Goal: Communication & Community: Answer question/provide support

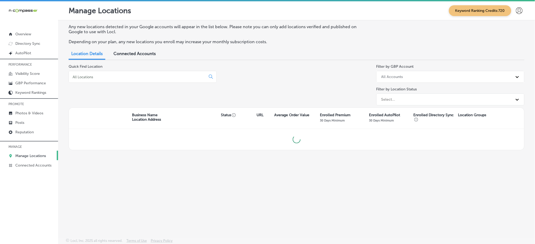
click at [163, 79] on div at bounding box center [143, 77] width 148 height 12
click at [163, 78] on input at bounding box center [138, 77] width 132 height 5
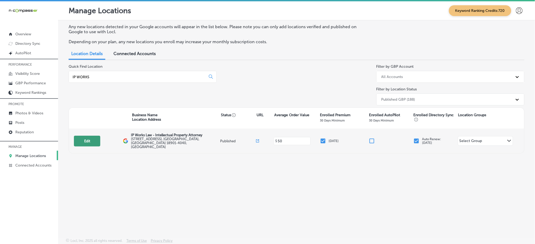
type input "IP WORKS"
click at [91, 137] on button "Edit" at bounding box center [87, 141] width 26 height 11
select select "US"
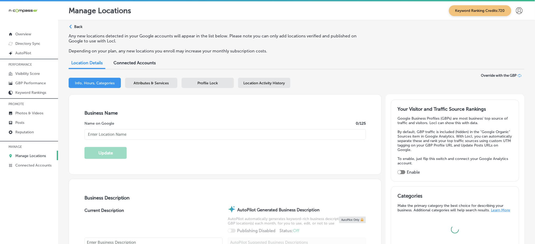
type input "IP Works Law - Intellectual Property Attorney"
type input "[STREET_ADDRESS]"
type input "[GEOGRAPHIC_DATA]"
type input "18901-4040"
type input "US"
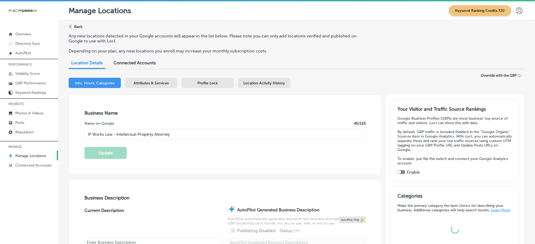
type input "[URL][DOMAIN_NAME]"
checkbox input "true"
type textarea "IP Works Law is a trusted intellectual property law firm located in [GEOGRAPHIC…"
type input "[PHONE_NUMBER]"
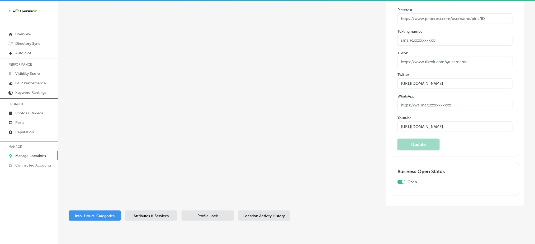
scroll to position [833, 0]
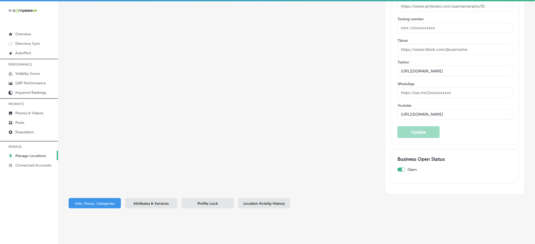
click at [251, 202] on span "Location Activity History" at bounding box center [264, 204] width 41 height 4
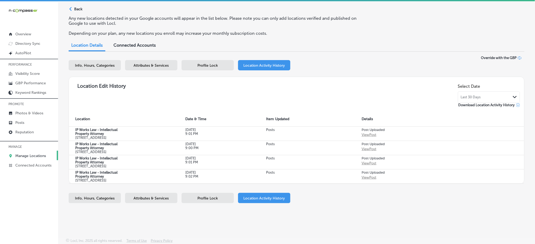
scroll to position [35, 0]
click at [481, 95] on div "Last 30 Days Path Created with Sketch." at bounding box center [489, 97] width 56 height 4
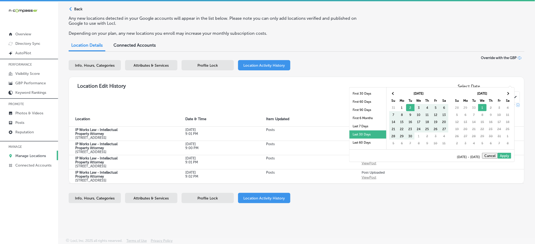
scroll to position [30, 0]
click at [364, 122] on li "Last 90 Days" at bounding box center [367, 121] width 37 height 8
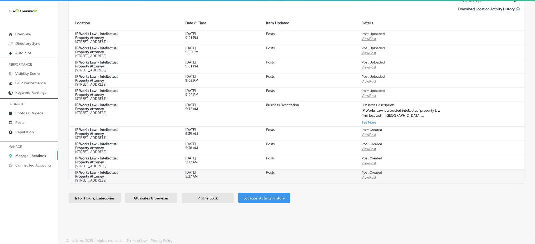
scroll to position [184, 0]
click at [216, 202] on div "Profile Lock" at bounding box center [208, 198] width 52 height 10
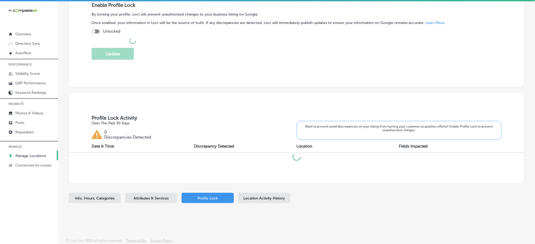
scroll to position [113, 0]
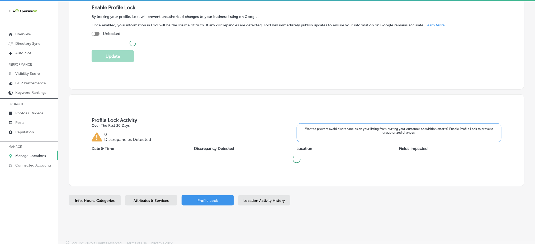
checkbox input "true"
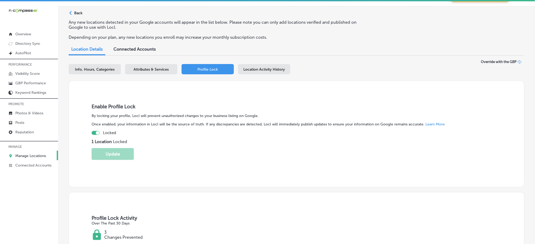
scroll to position [3, 0]
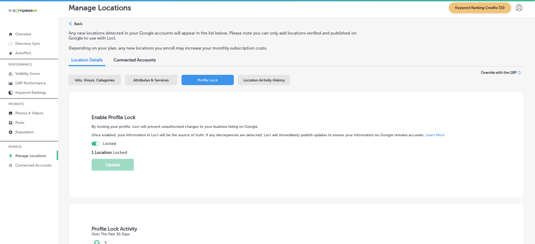
click at [75, 83] on div "Info, Hours, Categories" at bounding box center [95, 80] width 52 height 10
select select "US"
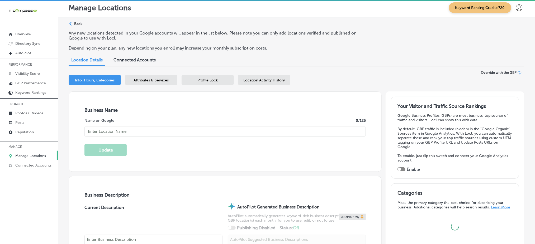
type input "IP Works Law - Intellectual Property Attorney"
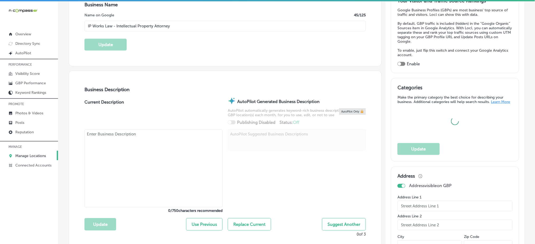
type input "[PHONE_NUMBER]"
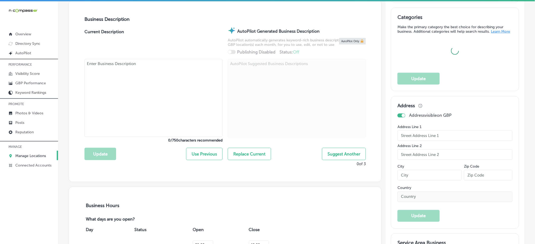
type input "[URL][DOMAIN_NAME]"
checkbox input "true"
type textarea "IP Works Law is a trusted intellectual property law firm located in [GEOGRAPHIC…"
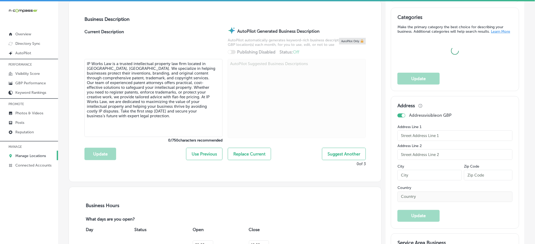
type input "[STREET_ADDRESS]"
type input "[GEOGRAPHIC_DATA]"
type input "18901-4040"
type input "US"
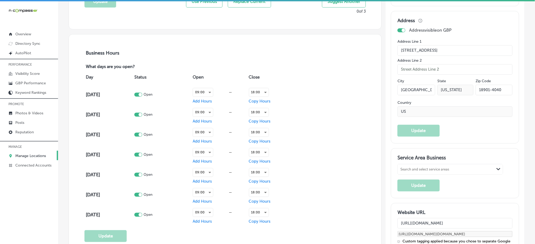
scroll to position [390, 0]
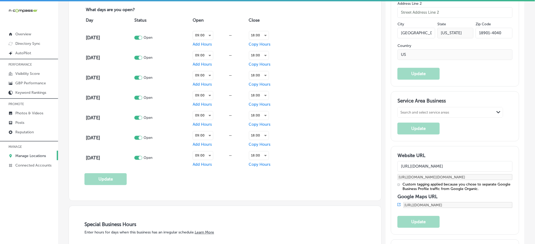
click at [419, 112] on div "Search and select service areas" at bounding box center [424, 113] width 49 height 4
paste input "[PERSON_NAME][GEOGRAPHIC_DATA],"
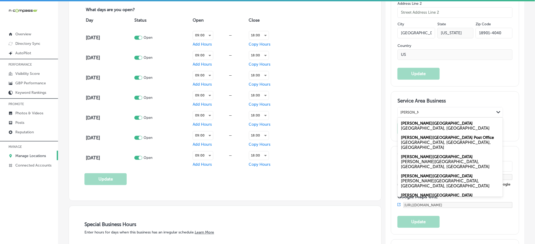
click at [419, 125] on div "[PERSON_NAME][GEOGRAPHIC_DATA] [GEOGRAPHIC_DATA], [GEOGRAPHIC_DATA]" at bounding box center [450, 126] width 105 height 14
type input "[PERSON_NAME][GEOGRAPHIC_DATA],"
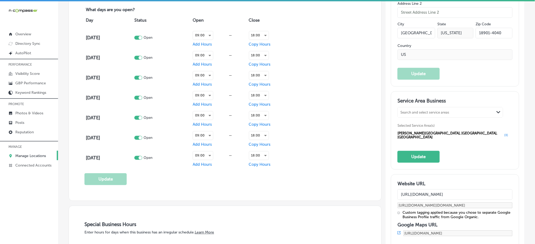
click at [419, 112] on div "Search and select service areas" at bounding box center [424, 113] width 49 height 4
paste input "[GEOGRAPHIC_DATA],"
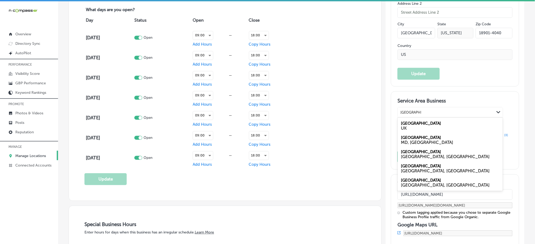
click at [412, 156] on div "[GEOGRAPHIC_DATA], [GEOGRAPHIC_DATA]" at bounding box center [450, 156] width 99 height 5
type input "[GEOGRAPHIC_DATA],"
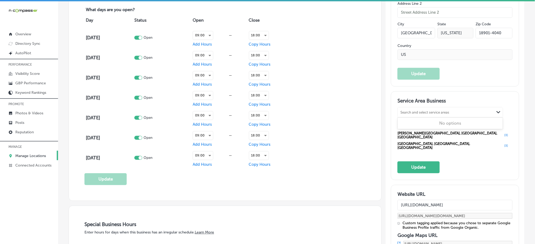
click at [410, 115] on div "Search and select service areas" at bounding box center [446, 112] width 97 height 7
paste input "[GEOGRAPHIC_DATA],"
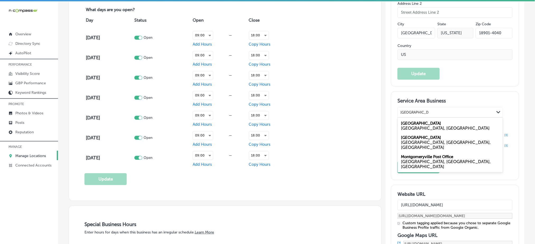
click at [413, 126] on div "[GEOGRAPHIC_DATA], [GEOGRAPHIC_DATA]" at bounding box center [450, 128] width 99 height 5
type input "[GEOGRAPHIC_DATA],"
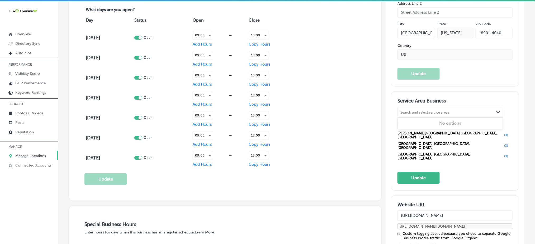
click at [411, 113] on div "Search and select service areas" at bounding box center [424, 113] width 49 height 4
paste input "Perkasie,"
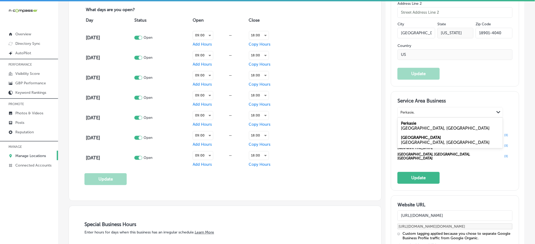
click at [414, 124] on div "Perkasie [GEOGRAPHIC_DATA], [GEOGRAPHIC_DATA]" at bounding box center [450, 126] width 105 height 14
type input "Perkasie,"
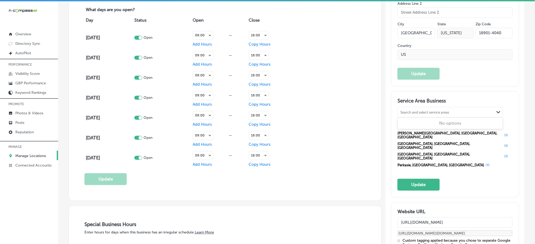
click at [414, 115] on div "Search and select service areas" at bounding box center [446, 112] width 97 height 7
paste input "Perkasie,"
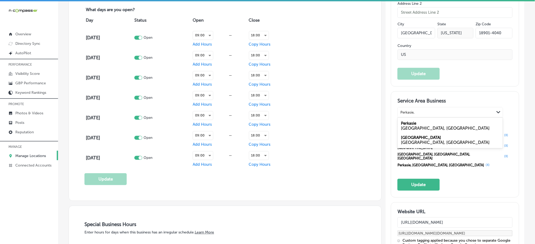
click at [409, 126] on div "[GEOGRAPHIC_DATA], [GEOGRAPHIC_DATA]" at bounding box center [450, 128] width 99 height 5
type input "Perkasie,"
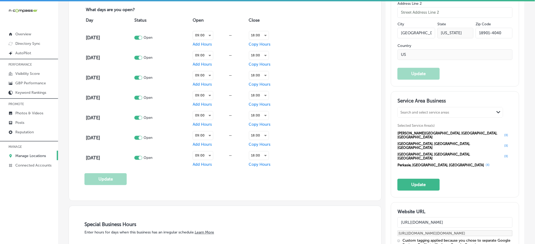
click at [418, 111] on div "Search and select service areas" at bounding box center [424, 113] width 49 height 4
paste input "[GEOGRAPHIC_DATA],"
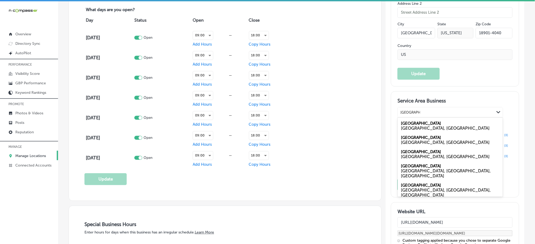
click at [410, 138] on label "[GEOGRAPHIC_DATA]" at bounding box center [421, 137] width 40 height 5
type input "[GEOGRAPHIC_DATA],"
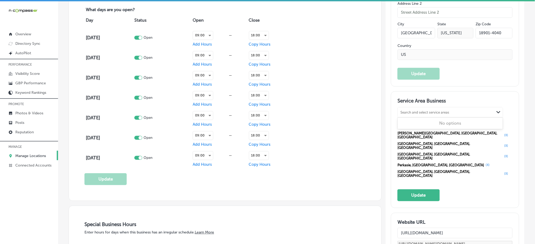
click at [413, 115] on div "Search and select service areas" at bounding box center [446, 112] width 97 height 7
paste input "[GEOGRAPHIC_DATA],"
click at [423, 126] on div "[GEOGRAPHIC_DATA], [GEOGRAPHIC_DATA]" at bounding box center [450, 128] width 99 height 5
type input "[GEOGRAPHIC_DATA],"
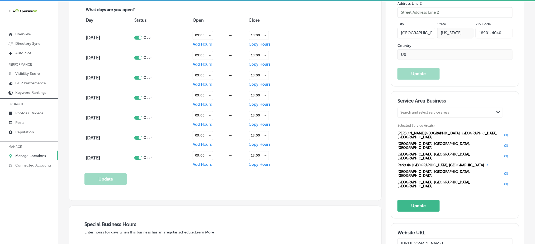
click at [423, 114] on div "Search and select service areas" at bounding box center [446, 112] width 97 height 7
paste input "[GEOGRAPHIC_DATA],"
type input "[GEOGRAPHIC_DATA],"
click at [415, 111] on div "Search and select service areas" at bounding box center [446, 112] width 97 height 7
paste input "Yardley,"
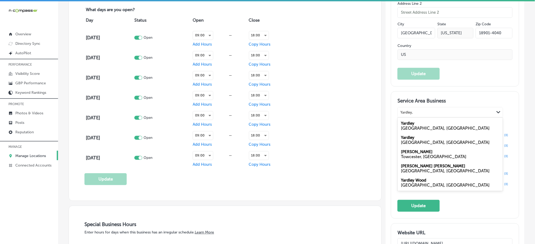
click at [416, 127] on div "[GEOGRAPHIC_DATA], [GEOGRAPHIC_DATA]" at bounding box center [450, 128] width 99 height 5
type input "Yardley,"
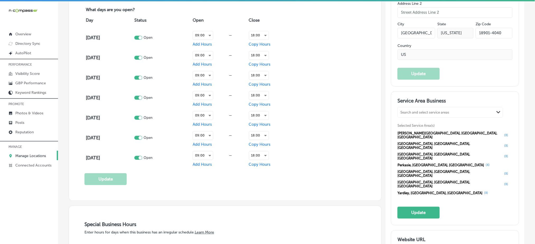
click at [417, 111] on div "Search and select service areas" at bounding box center [424, 113] width 49 height 4
paste input "[GEOGRAPHIC_DATA],"
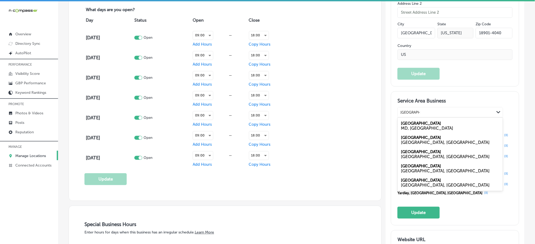
click at [424, 155] on div "[GEOGRAPHIC_DATA], [GEOGRAPHIC_DATA]" at bounding box center [450, 156] width 99 height 5
type input "[GEOGRAPHIC_DATA],"
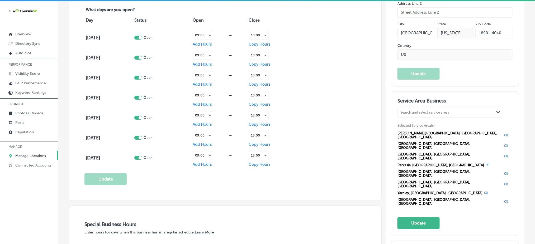
click at [414, 112] on div "Search and select service areas" at bounding box center [424, 113] width 49 height 4
paste input "Newtown Grant,"
click at [413, 126] on div "[GEOGRAPHIC_DATA], [GEOGRAPHIC_DATA]" at bounding box center [450, 128] width 99 height 5
type input "Newtown Grant,"
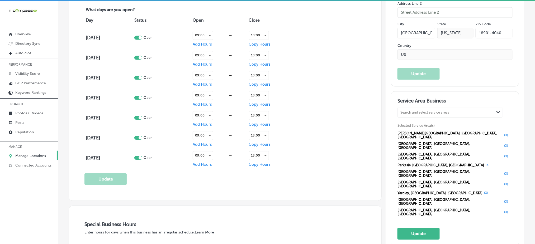
click at [415, 111] on div "Search and select service areas" at bounding box center [424, 113] width 49 height 4
paste input "[PERSON_NAME],"
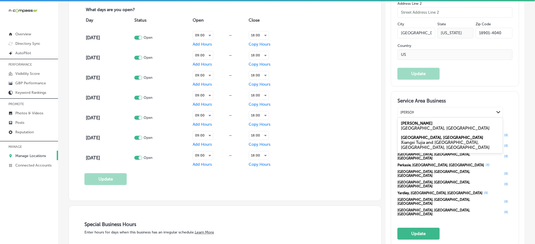
click at [416, 124] on div "[PERSON_NAME] [GEOGRAPHIC_DATA], [GEOGRAPHIC_DATA]" at bounding box center [450, 126] width 105 height 14
type input "[PERSON_NAME],"
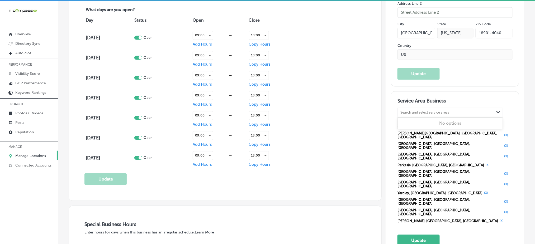
click at [416, 112] on div "Search and select service areas" at bounding box center [424, 113] width 49 height 4
paste input "[GEOGRAPHIC_DATA],"
click at [416, 124] on div "Richboro [GEOGRAPHIC_DATA], [GEOGRAPHIC_DATA]" at bounding box center [450, 126] width 105 height 14
type input "[GEOGRAPHIC_DATA],"
click at [412, 109] on div "Search and select service areas" at bounding box center [446, 112] width 97 height 7
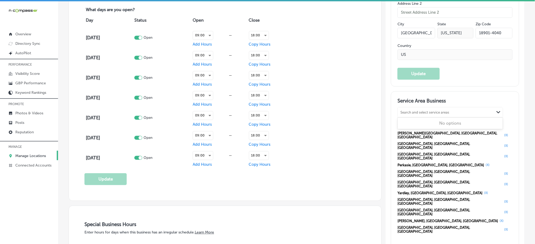
paste input "[GEOGRAPHIC_DATA],"
click at [422, 125] on div "Richboro [GEOGRAPHIC_DATA], [GEOGRAPHIC_DATA]" at bounding box center [450, 126] width 105 height 14
type input "[GEOGRAPHIC_DATA],"
click at [420, 111] on div "Search and select service areas" at bounding box center [424, 113] width 49 height 4
paste input "[US_STATE][GEOGRAPHIC_DATA],"
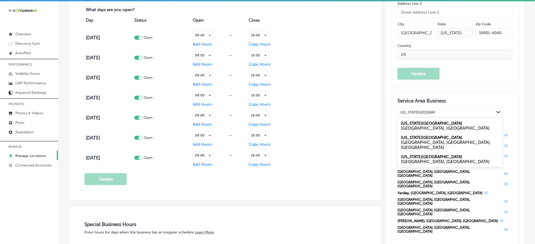
click at [420, 127] on div "[GEOGRAPHIC_DATA], [GEOGRAPHIC_DATA]" at bounding box center [450, 128] width 99 height 5
type input "[US_STATE][GEOGRAPHIC_DATA],"
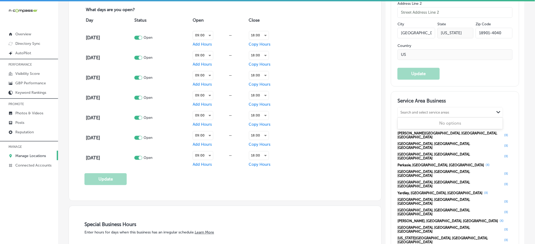
click at [421, 112] on div "Search and select service areas" at bounding box center [424, 113] width 49 height 4
paste input "Chalfont"
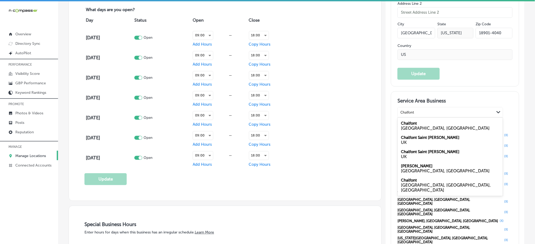
click at [417, 125] on div "Chalfont [GEOGRAPHIC_DATA], [GEOGRAPHIC_DATA]" at bounding box center [450, 126] width 105 height 14
type input "Chalfont"
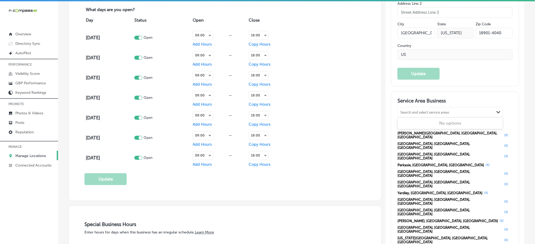
click at [417, 112] on div "Search and select service areas" at bounding box center [424, 113] width 49 height 4
type input "V"
paste input "[GEOGRAPHIC_DATA]/New"
type input "[GEOGRAPHIC_DATA]/New"
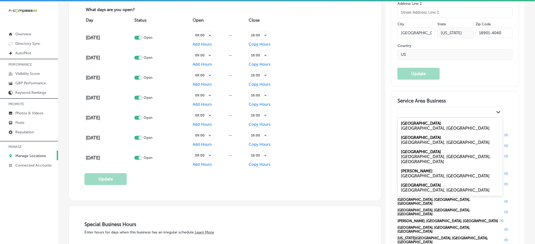
click at [438, 112] on div "[GEOGRAPHIC_DATA]/New" at bounding box center [446, 112] width 97 height 7
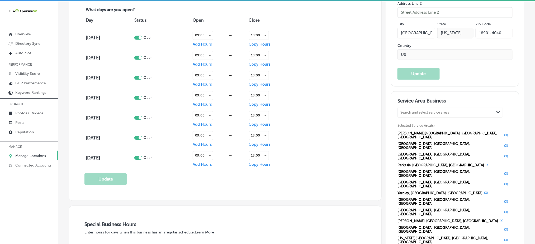
click at [438, 112] on div "Search and select service areas" at bounding box center [424, 113] width 49 height 4
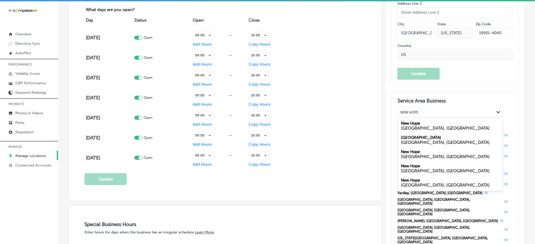
click at [432, 124] on div "[GEOGRAPHIC_DATA], [GEOGRAPHIC_DATA]" at bounding box center [450, 126] width 105 height 14
type input "NEW HOPE"
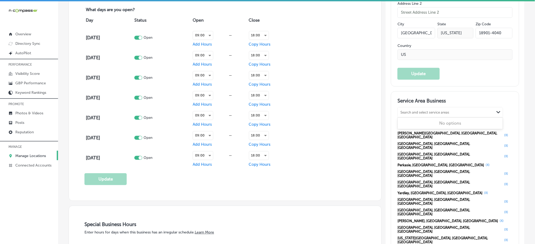
click at [421, 115] on div "Search and select service areas" at bounding box center [446, 112] width 97 height 7
paste input "[GEOGRAPHIC_DATA],"
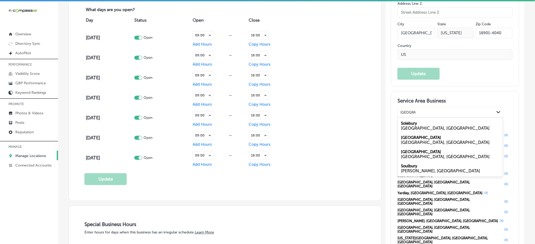
click at [423, 128] on div "[GEOGRAPHIC_DATA], [GEOGRAPHIC_DATA]" at bounding box center [450, 128] width 99 height 5
type input "[GEOGRAPHIC_DATA],"
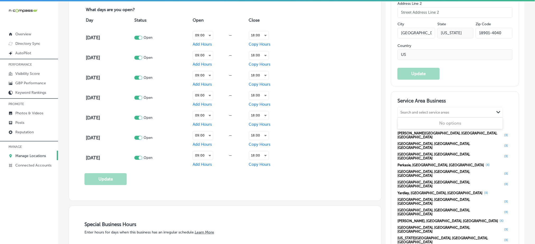
click at [415, 113] on div "Search and select service areas" at bounding box center [424, 113] width 49 height 4
paste input "[GEOGRAPHIC_DATA],"
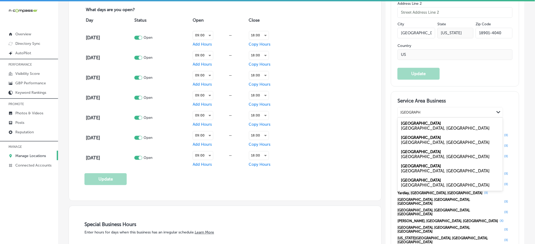
click at [422, 124] on div "[GEOGRAPHIC_DATA] [GEOGRAPHIC_DATA], [GEOGRAPHIC_DATA]" at bounding box center [450, 126] width 105 height 14
type input "[GEOGRAPHIC_DATA],"
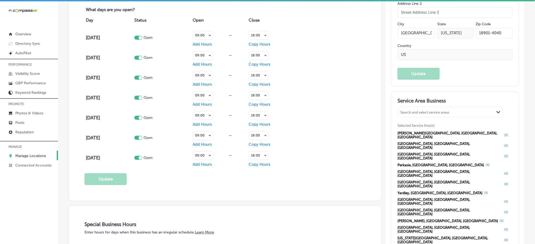
click at [416, 111] on div "Search and select service areas" at bounding box center [424, 113] width 49 height 4
paste input "[GEOGRAPHIC_DATA],"
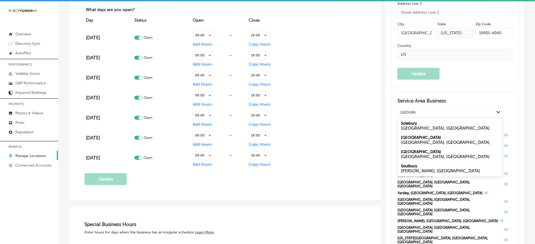
click at [416, 122] on div "Solebury [GEOGRAPHIC_DATA], [GEOGRAPHIC_DATA]" at bounding box center [450, 126] width 105 height 14
type input "[GEOGRAPHIC_DATA],"
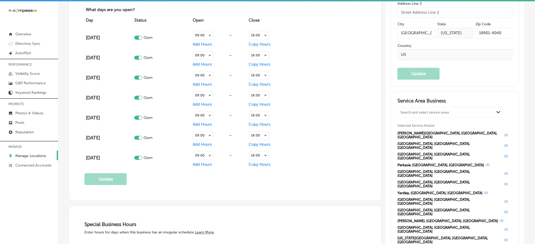
click at [433, 112] on div "Search and select service areas" at bounding box center [424, 113] width 49 height 4
paste input "[GEOGRAPHIC_DATA],"
click at [424, 122] on label "[GEOGRAPHIC_DATA]" at bounding box center [421, 123] width 40 height 5
type input "[GEOGRAPHIC_DATA],"
click at [421, 113] on div "Search and select service areas" at bounding box center [424, 113] width 49 height 4
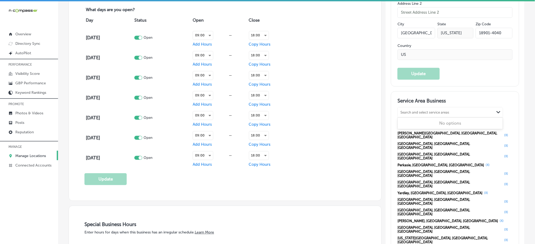
paste input "[GEOGRAPHIC_DATA],"
click at [419, 126] on div "[GEOGRAPHIC_DATA], [GEOGRAPHIC_DATA]" at bounding box center [450, 128] width 99 height 5
type input "[GEOGRAPHIC_DATA],"
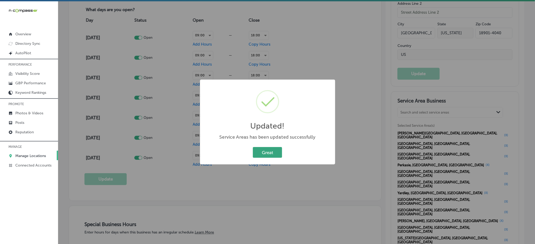
click at [269, 151] on button "Great" at bounding box center [267, 152] width 29 height 11
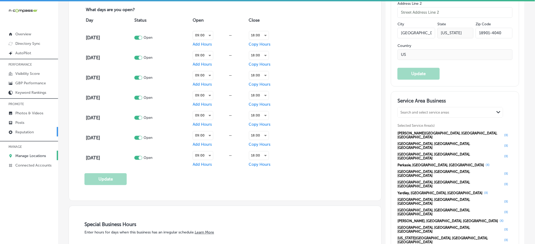
click at [22, 128] on link "Reputation" at bounding box center [29, 131] width 58 height 9
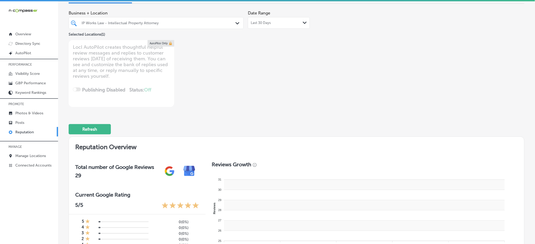
scroll to position [35, 0]
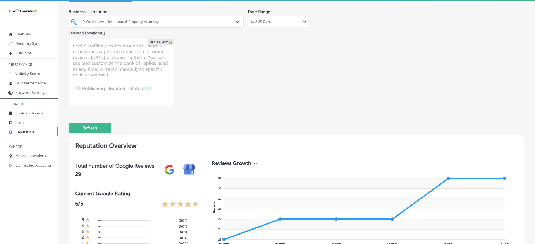
click at [271, 18] on div "Last 30 Days Path Created with Sketch." at bounding box center [279, 22] width 62 height 12
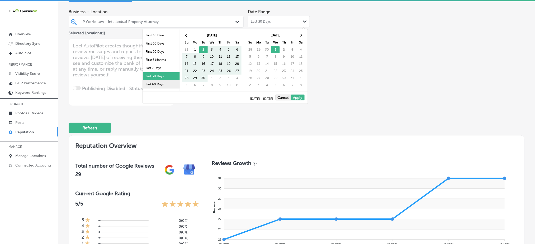
click at [163, 82] on li "Last 60 Days" at bounding box center [161, 84] width 37 height 8
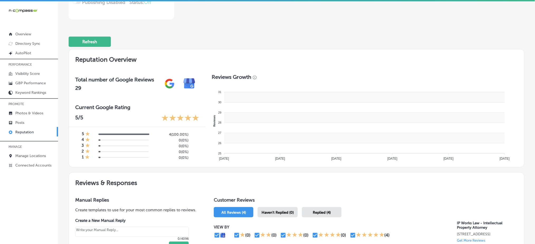
type textarea "x"
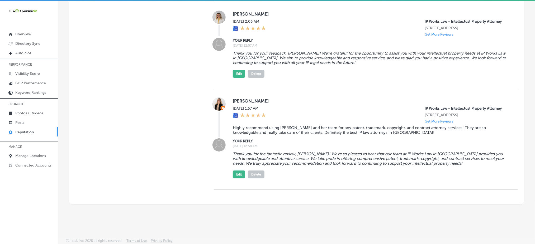
scroll to position [614, 0]
click at [22, 113] on p "Photos & Videos" at bounding box center [29, 113] width 28 height 4
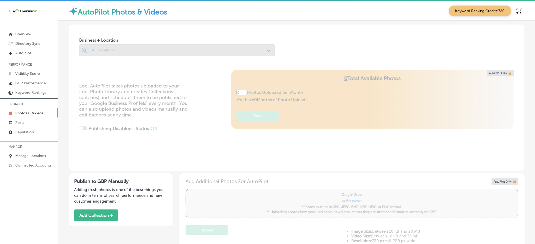
type input "5"
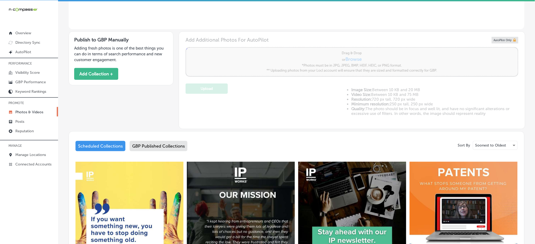
scroll to position [246, 0]
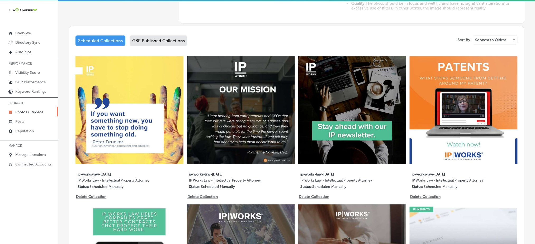
click at [149, 38] on div "GBP Published Collections" at bounding box center [159, 41] width 58 height 10
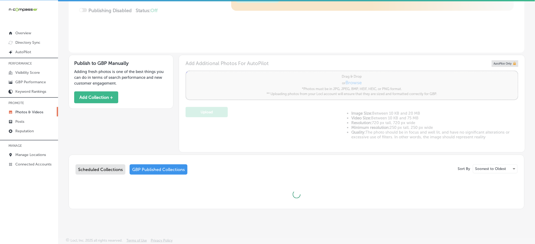
scroll to position [246, 0]
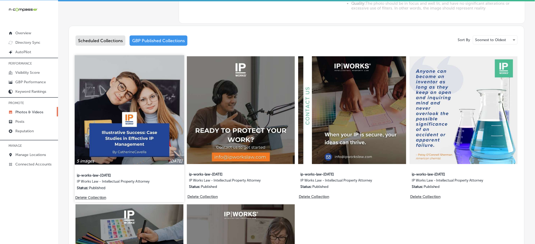
click at [149, 90] on img at bounding box center [129, 109] width 109 height 109
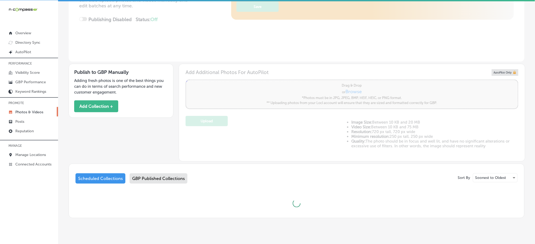
scroll to position [117, 0]
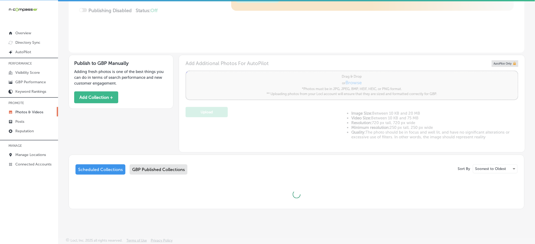
type input "5"
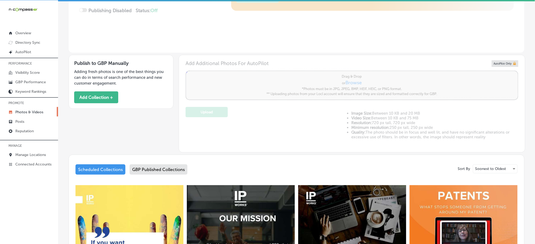
click at [156, 166] on div "GBP Published Collections" at bounding box center [159, 170] width 58 height 10
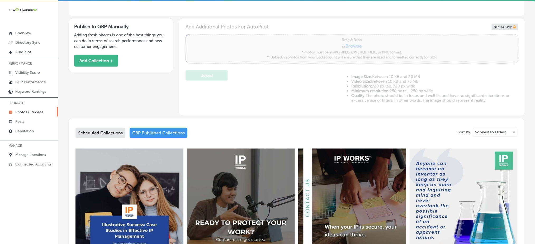
scroll to position [258, 0]
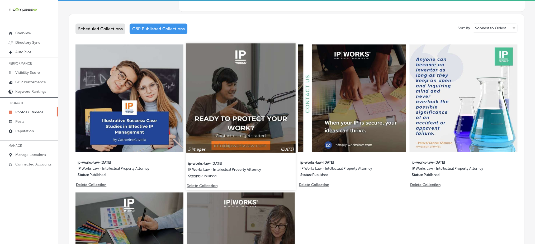
click at [241, 68] on img at bounding box center [240, 98] width 109 height 109
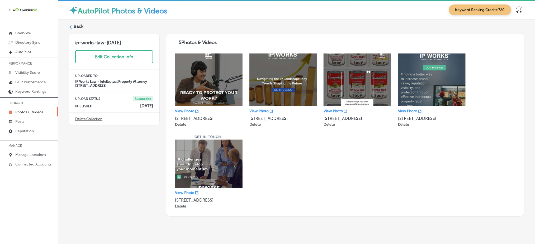
click at [80, 27] on label "Back" at bounding box center [79, 26] width 10 height 6
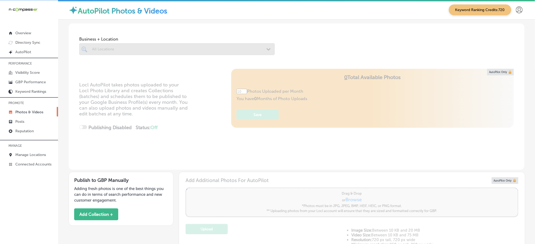
type input "5"
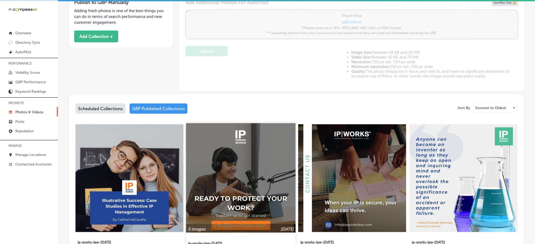
scroll to position [246, 0]
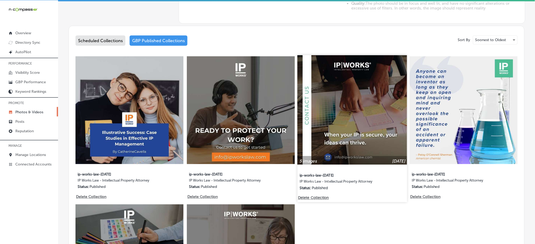
click at [373, 98] on img at bounding box center [351, 109] width 109 height 109
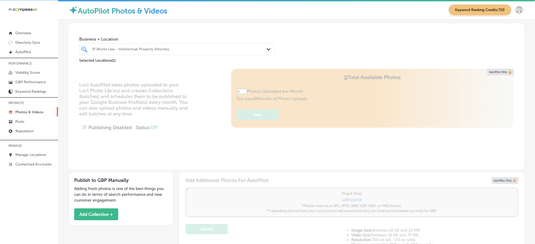
type input "5"
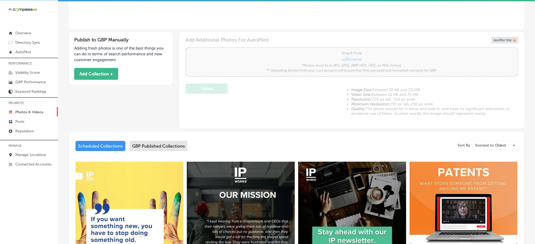
click at [163, 144] on div "GBP Published Collections" at bounding box center [159, 146] width 58 height 10
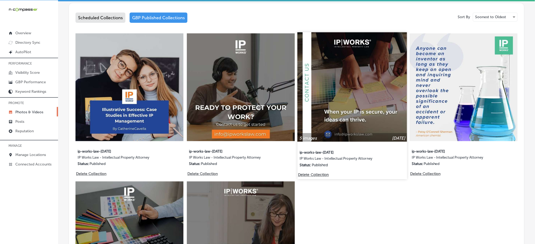
scroll to position [281, 0]
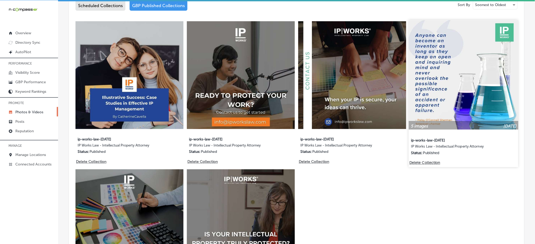
click at [441, 77] on img at bounding box center [463, 74] width 109 height 109
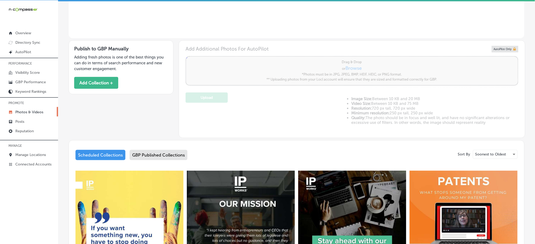
type input "5"
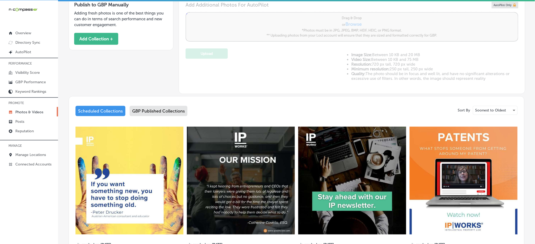
click at [167, 109] on div "GBP Published Collections" at bounding box center [159, 111] width 58 height 10
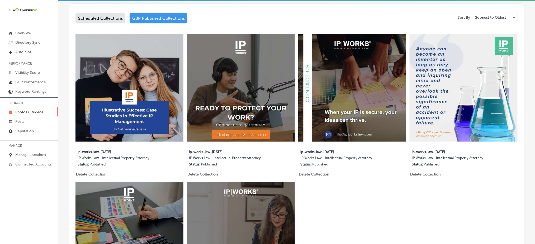
scroll to position [281, 0]
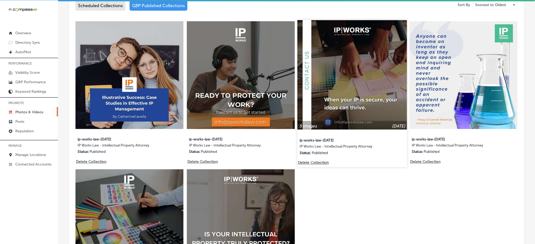
click at [327, 103] on img at bounding box center [351, 74] width 109 height 109
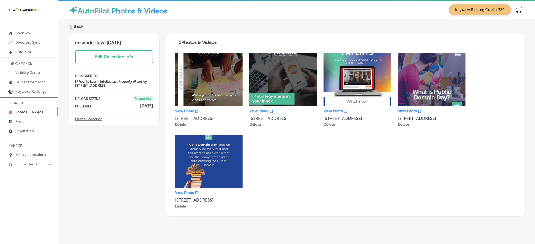
scroll to position [7, 0]
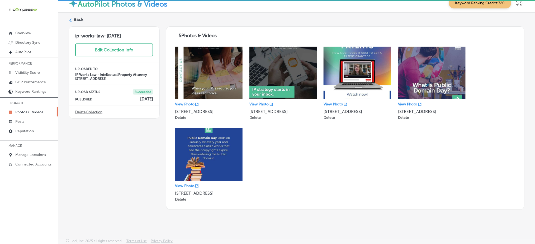
click at [76, 21] on label "Back" at bounding box center [79, 20] width 10 height 6
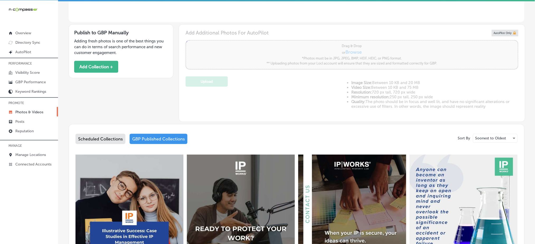
type input "5"
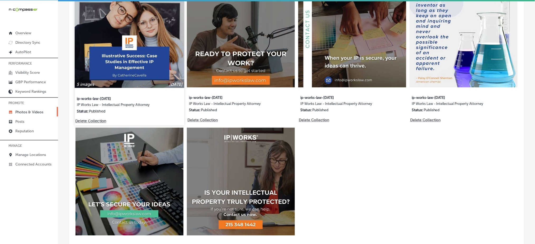
scroll to position [323, 0]
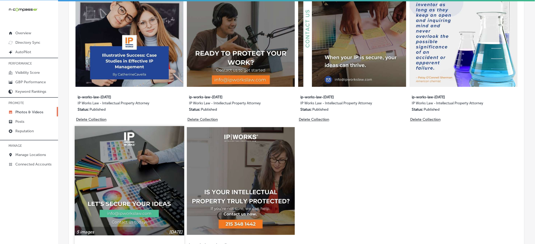
click at [165, 143] on img at bounding box center [129, 180] width 109 height 109
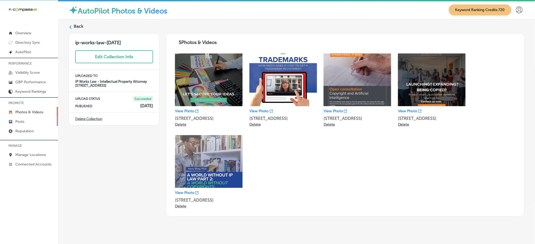
click at [18, 120] on p "Posts" at bounding box center [19, 122] width 9 height 4
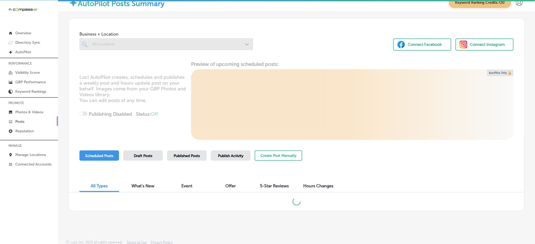
scroll to position [10, 0]
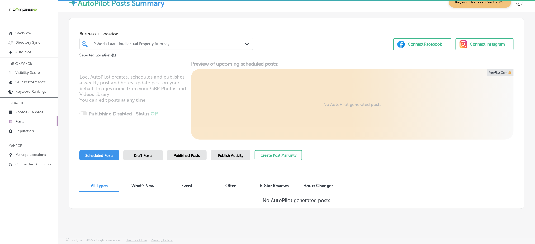
click at [186, 151] on div "Published Posts" at bounding box center [187, 155] width 40 height 10
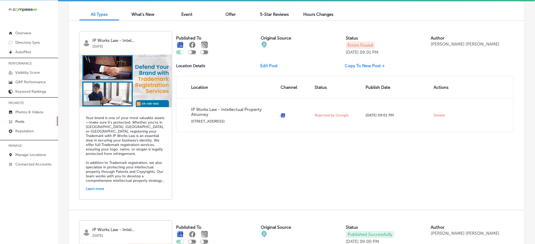
scroll to position [150, 0]
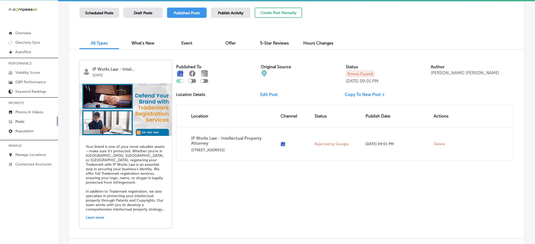
click at [350, 93] on link "Copy To New Post +" at bounding box center [367, 94] width 44 height 5
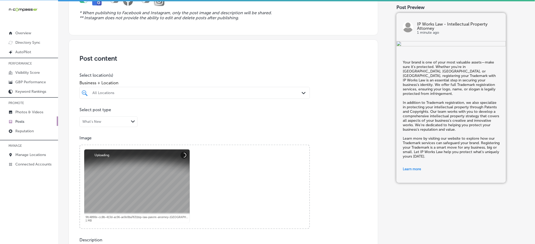
scroll to position [70, 0]
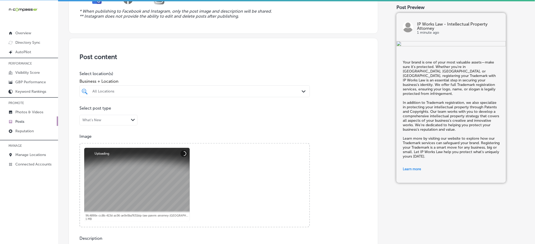
click at [152, 92] on div "All Locations" at bounding box center [197, 91] width 210 height 4
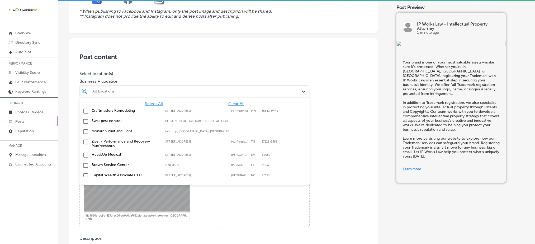
click at [228, 102] on span "Clear All" at bounding box center [236, 103] width 16 height 5
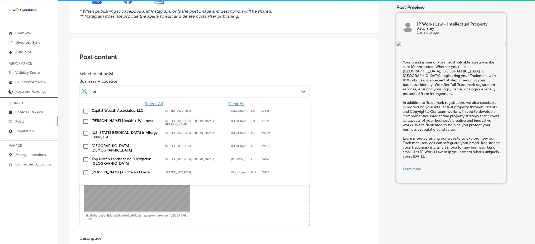
type input "p"
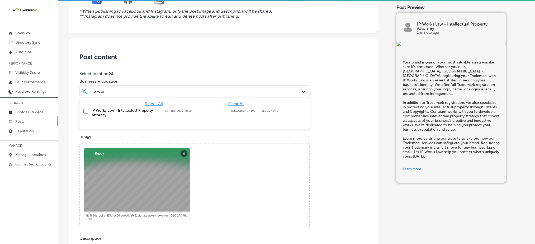
click at [227, 109] on div "[STREET_ADDRESS]-4040 [STREET_ADDRESS]" at bounding box center [198, 110] width 68 height 3
type input "ip wor"
click at [229, 80] on span "Business + Location" at bounding box center [194, 81] width 230 height 5
click at [231, 91] on div "ip wor ip wor" at bounding box center [184, 91] width 185 height 7
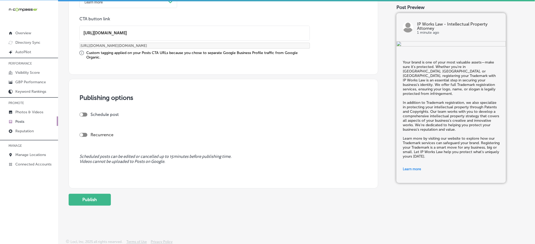
scroll to position [416, 0]
click at [87, 193] on button "Publish" at bounding box center [90, 199] width 42 height 12
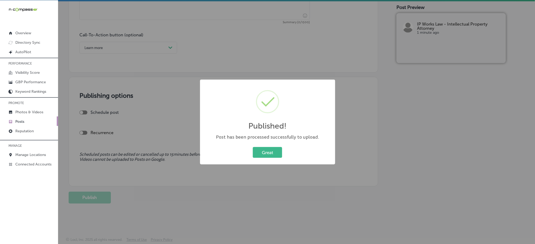
scroll to position [370, 0]
click at [267, 150] on button "Great" at bounding box center [267, 152] width 29 height 11
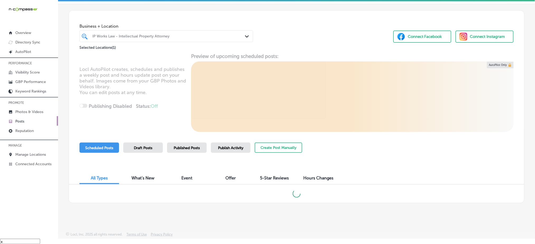
scroll to position [7, 0]
click at [178, 145] on span "Published Posts" at bounding box center [187, 147] width 26 height 4
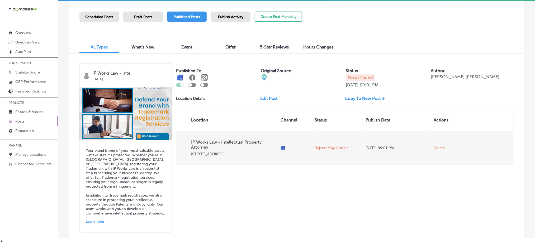
scroll to position [150, 0]
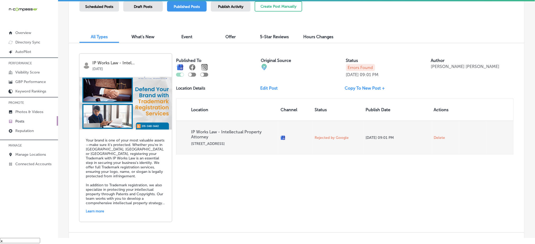
click at [440, 139] on span "Delete" at bounding box center [438, 138] width 11 height 5
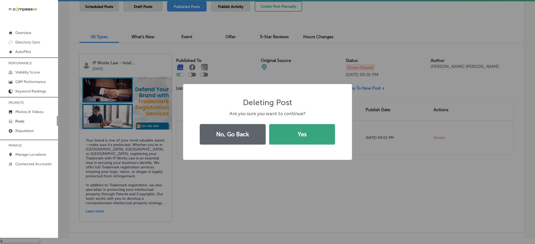
click at [317, 130] on button "Yes" at bounding box center [302, 134] width 66 height 21
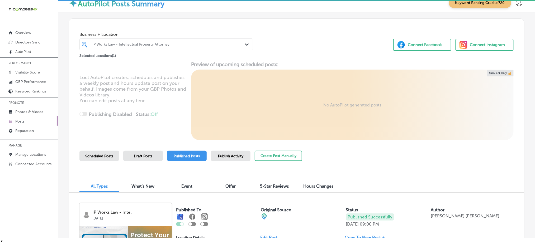
scroll to position [0, 0]
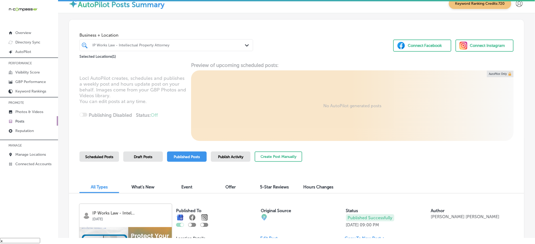
click at [149, 47] on div at bounding box center [159, 45] width 134 height 7
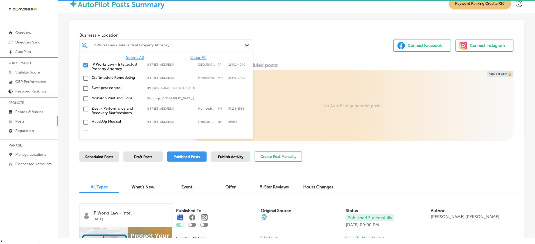
click at [133, 56] on span "Select All" at bounding box center [135, 57] width 18 height 5
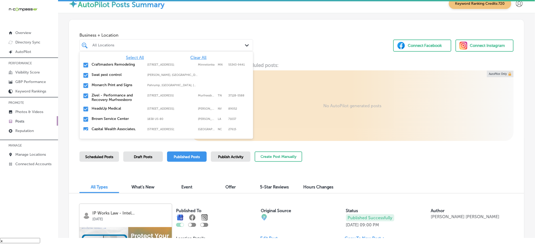
click at [324, 39] on div "Business + Location option focused, 1 of 175. 175 results available. Use Up and…" at bounding box center [296, 40] width 455 height 40
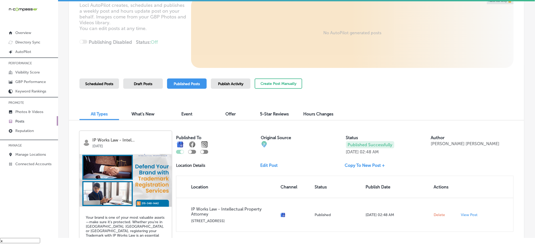
scroll to position [80, 0]
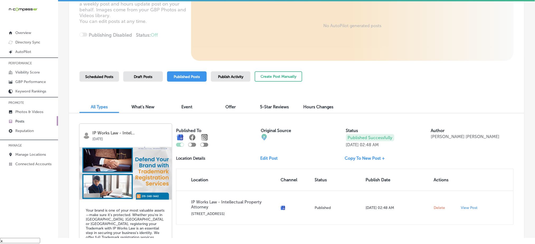
click at [231, 73] on div "Publish Activity" at bounding box center [231, 77] width 40 height 10
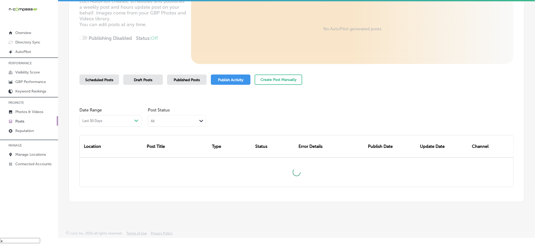
click at [183, 120] on div "All" at bounding box center [172, 120] width 49 height 5
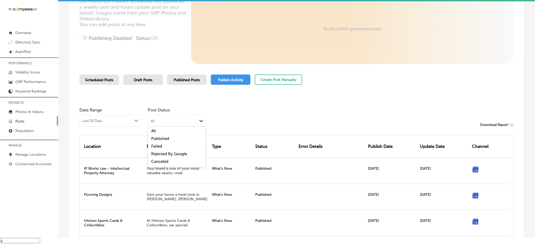
click at [170, 145] on div "Failed" at bounding box center [177, 147] width 58 height 8
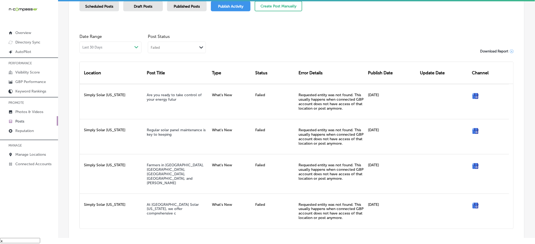
scroll to position [113, 0]
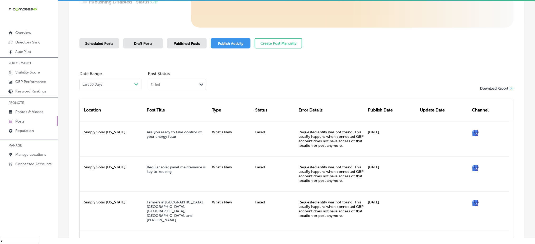
click at [187, 83] on div "Failed" at bounding box center [172, 84] width 49 height 5
click at [172, 117] on label "Rejected By Google" at bounding box center [169, 117] width 36 height 5
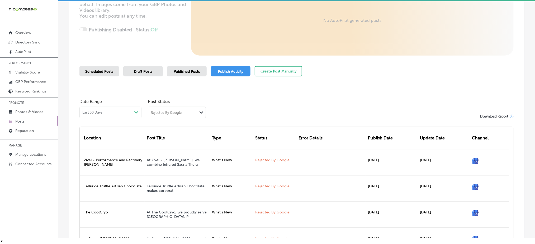
scroll to position [70, 0]
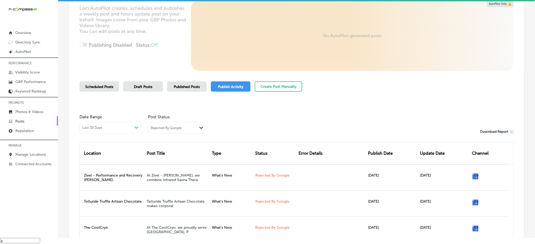
click at [94, 83] on div "Scheduled Posts" at bounding box center [99, 87] width 40 height 10
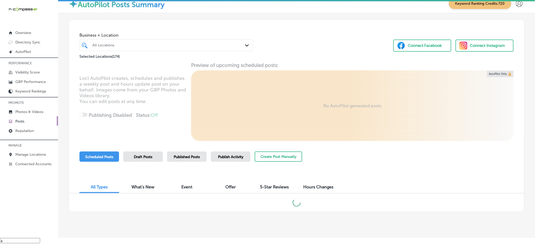
click at [103, 45] on div "All Locations" at bounding box center [168, 45] width 153 height 4
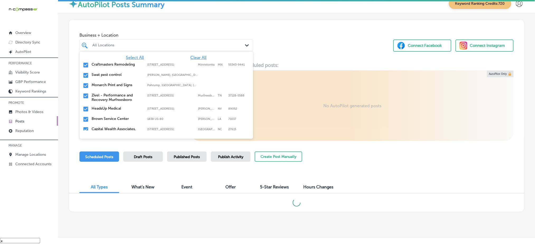
click at [193, 55] on span "Clear All" at bounding box center [198, 57] width 16 height 5
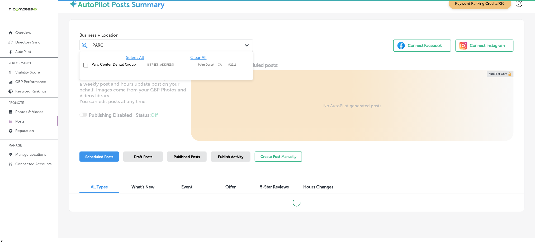
click at [193, 62] on div "Parc Center Dental Group [STREET_ADDRESS] [STREET_ADDRESS]" at bounding box center [166, 65] width 169 height 8
type input "PARC"
click at [280, 54] on div "Business + Location option [STREET_ADDRESS]. option [STREET_ADDRESS]. 2 results…" at bounding box center [296, 40] width 455 height 40
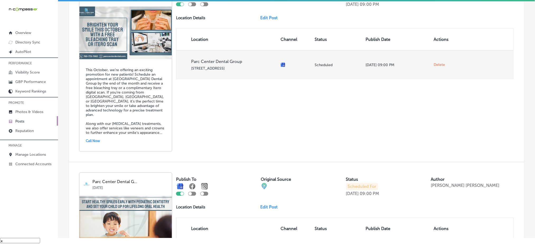
scroll to position [80, 0]
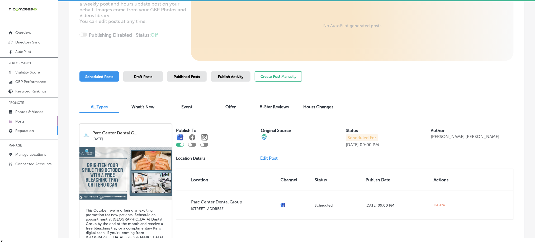
click at [42, 131] on link "Reputation" at bounding box center [29, 130] width 58 height 9
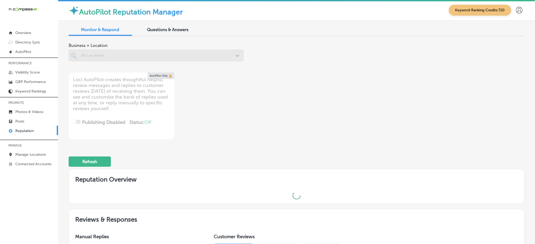
scroll to position [1, 0]
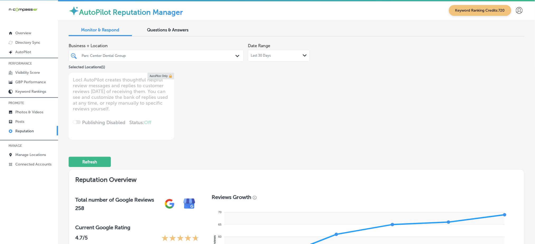
click at [146, 55] on div "Parc Center Dental Group" at bounding box center [159, 56] width 154 height 4
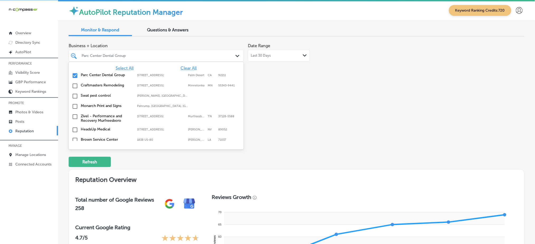
click at [180, 66] on span "Clear All" at bounding box center [188, 68] width 16 height 5
type textarea "x"
click at [180, 66] on span "Clear All" at bounding box center [188, 68] width 16 height 5
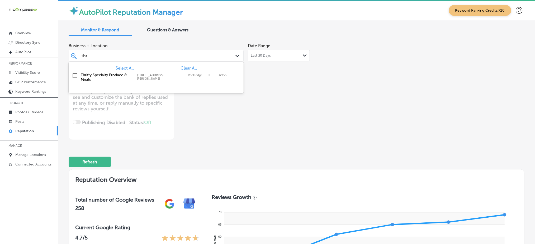
type input "thri"
click at [95, 76] on label "Thrifty Specialty Produce & Meats" at bounding box center [106, 77] width 51 height 9
type textarea "x"
click at [238, 92] on div at bounding box center [156, 89] width 175 height 8
type input "thri"
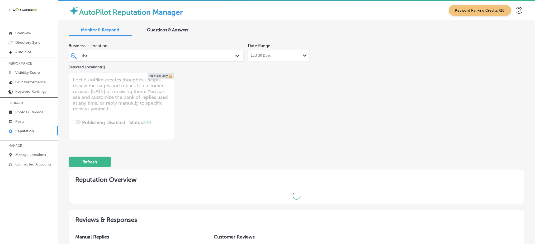
click at [245, 109] on div "Business + Location thri thri Path Created with Sketch. Selected Locations ( 1 …" at bounding box center [205, 90] width 273 height 99
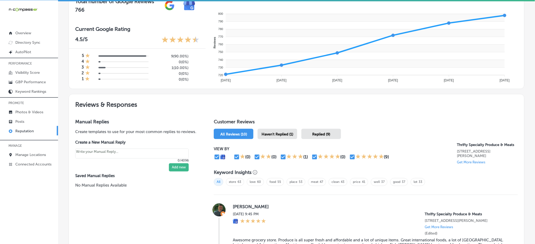
scroll to position [211, 0]
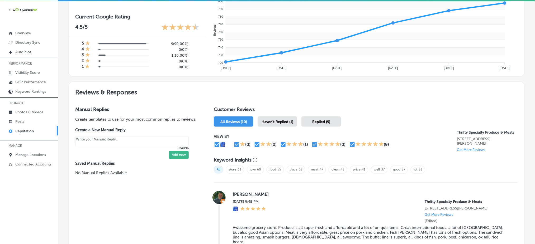
click at [266, 117] on div "Haven't Replied (1)" at bounding box center [278, 122] width 40 height 10
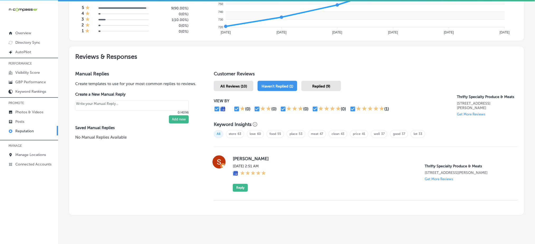
scroll to position [257, 0]
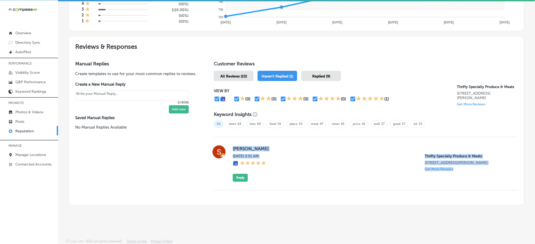
drag, startPoint x: 228, startPoint y: 146, endPoint x: 451, endPoint y: 166, distance: 223.1
click at [451, 166] on div "[PERSON_NAME][DATE] 2:51 AM Thrifty Specialty Produce & Meats [STREET_ADDRESS][…" at bounding box center [366, 164] width 304 height 36
copy div "[PERSON_NAME][DATE] 2:51 AM Thrifty Specialty Produce & Meats [STREET_ADDRESS][…"
click at [323, 74] on span "Replied (9)" at bounding box center [321, 76] width 18 height 4
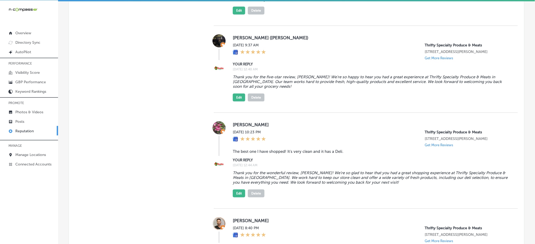
scroll to position [749, 0]
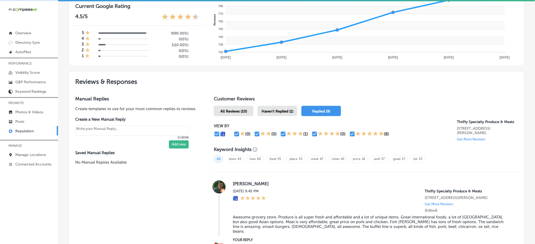
click at [280, 111] on span "Haven't Replied (1)" at bounding box center [277, 111] width 32 height 4
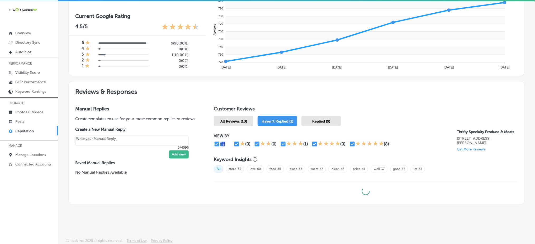
type textarea "x"
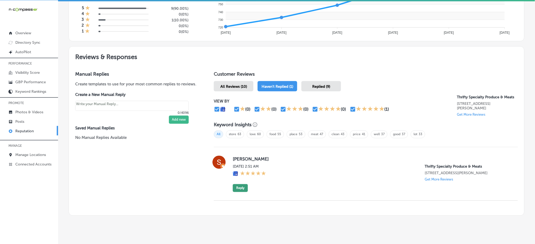
scroll to position [257, 0]
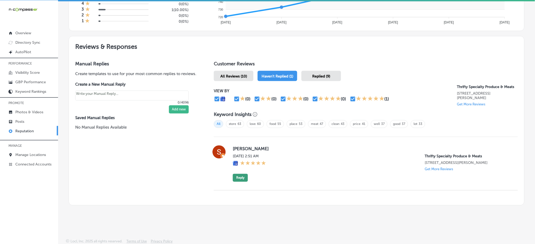
click at [241, 176] on button "Reply" at bounding box center [240, 178] width 15 height 8
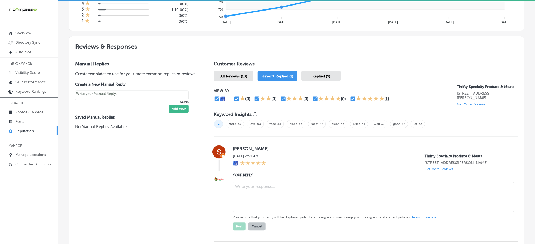
click at [245, 189] on textarea at bounding box center [373, 197] width 281 height 30
paste textarea "Thank you for the five-star review, [PERSON_NAME]! We’re so glad to hear you ha…"
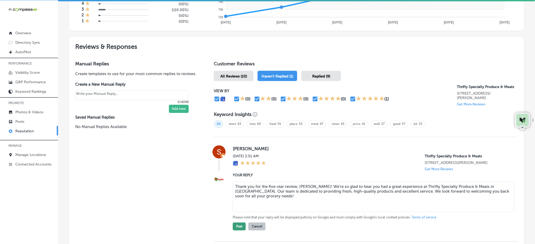
type textarea "Thank you for the five-star review, [PERSON_NAME]! We’re so glad to hear you ha…"
click at [241, 223] on button "Post" at bounding box center [239, 227] width 13 height 8
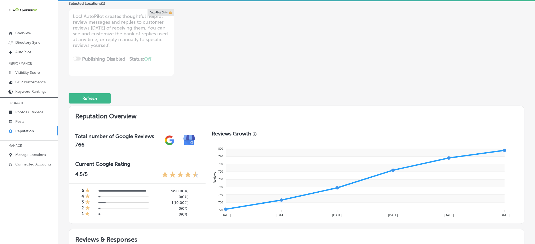
scroll to position [0, 0]
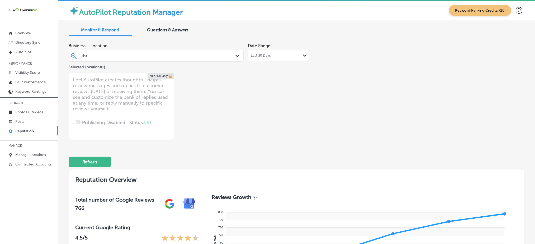
click at [153, 58] on div "thri thri" at bounding box center [148, 55] width 135 height 7
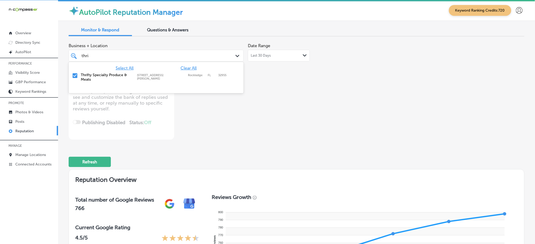
click at [189, 67] on span "Clear All" at bounding box center [188, 68] width 16 height 5
type textarea "x"
type input "t"
type input "connected"
click at [194, 71] on div "Connected Restoration #103; [STREET_ADDRESS][GEOGRAPHIC_DATA][STREET_ADDRESS]" at bounding box center [156, 76] width 175 height 10
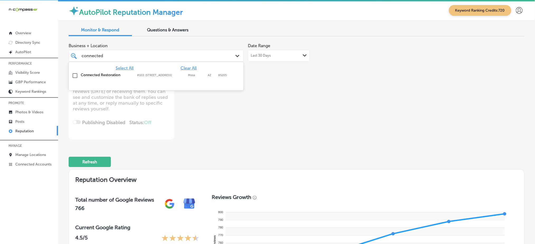
type textarea "x"
type input "connected"
click at [274, 84] on div "Business + Location [STREET_ADDRESS]. option #103; [STREET_ADDRESS]. 2 results …" at bounding box center [205, 90] width 273 height 99
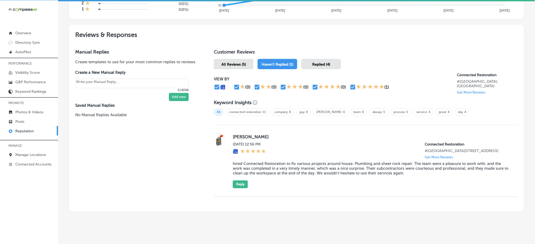
scroll to position [275, 0]
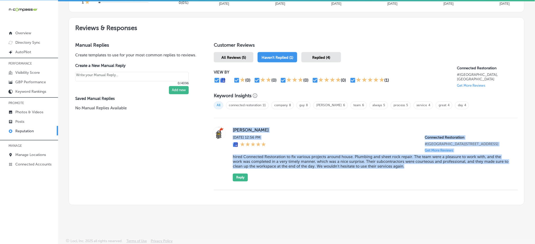
drag, startPoint x: 231, startPoint y: 126, endPoint x: 416, endPoint y: 183, distance: 194.0
click at [416, 183] on div "[PERSON_NAME] [DATE] 12:56 PM Connected Restoration #[GEOGRAPHIC_DATA][STREET_A…" at bounding box center [366, 154] width 304 height 72
copy div "[PERSON_NAME] [DATE] 12:56 PM Connected Restoration #[GEOGRAPHIC_DATA][STREET_A…"
click at [322, 55] on span "Replied (4)" at bounding box center [321, 57] width 18 height 4
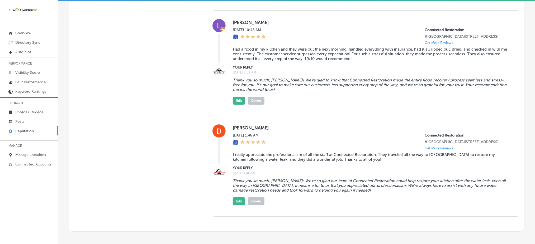
scroll to position [646, 0]
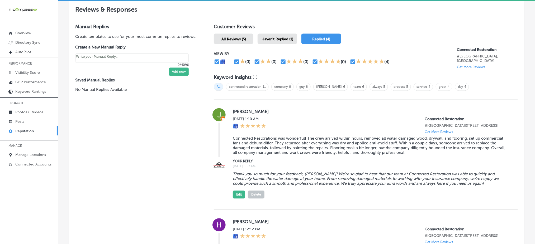
click at [267, 34] on div "Haven't Replied (1)" at bounding box center [278, 39] width 40 height 10
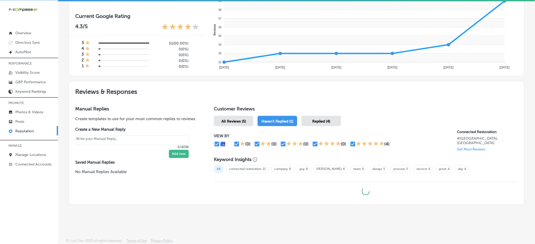
type textarea "x"
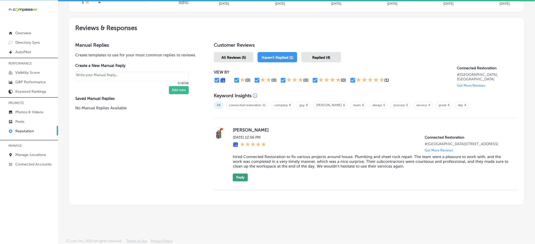
click at [241, 179] on button "Reply" at bounding box center [240, 178] width 15 height 8
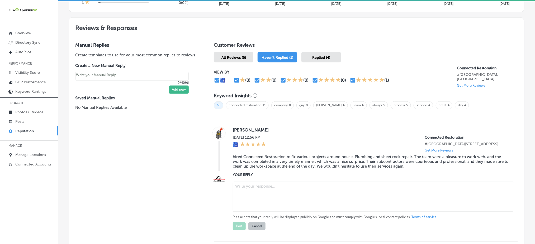
click at [264, 187] on textarea at bounding box center [373, 197] width 281 height 30
paste textarea "Thank you so much, [PERSON_NAME]! We're really happy to hear that you had a gre…"
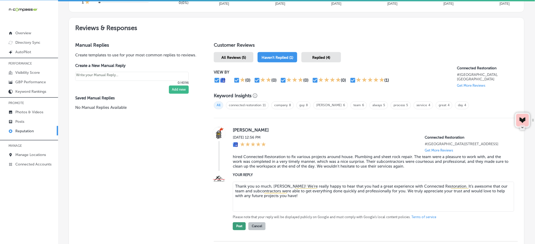
type textarea "Thank you so much, [PERSON_NAME]! We're really happy to hear that you had a gre…"
click at [239, 226] on button "Post" at bounding box center [239, 227] width 13 height 8
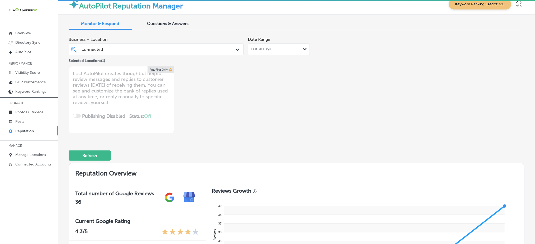
scroll to position [0, 0]
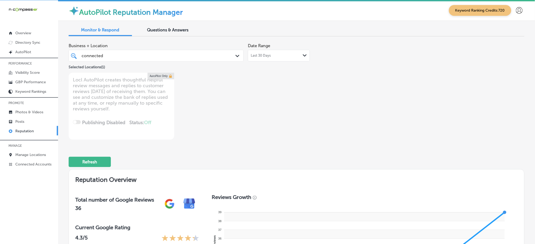
click at [142, 55] on div "connected connected" at bounding box center [148, 55] width 135 height 7
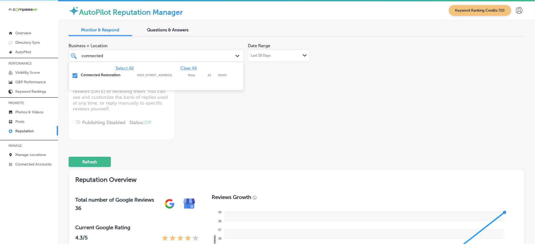
click at [186, 68] on span "Clear All" at bounding box center [188, 68] width 16 height 5
type textarea "x"
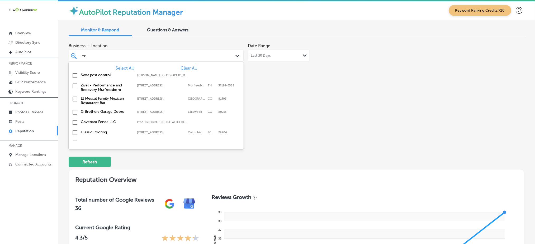
type input "c"
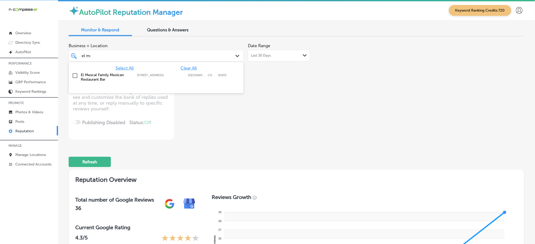
type input "el mes"
click at [182, 76] on label "[STREET_ADDRESS];" at bounding box center [161, 75] width 48 height 3
type textarea "x"
type input "el mes"
click at [311, 110] on div "Business + Location option [STREET_ADDRESS]; , selected. option [STREET_ADDRESS…" at bounding box center [205, 90] width 273 height 99
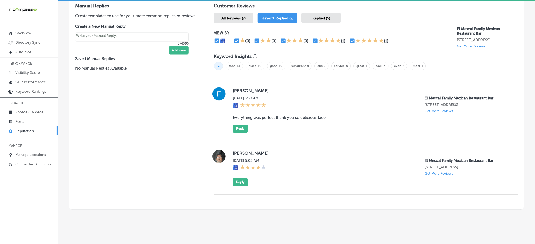
scroll to position [317, 0]
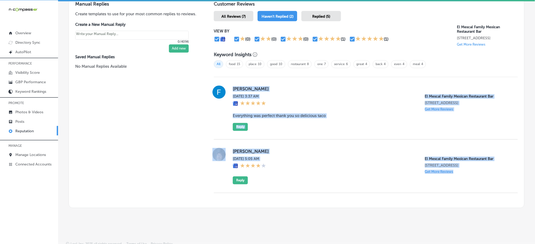
drag, startPoint x: 230, startPoint y: 85, endPoint x: 461, endPoint y: 193, distance: 254.7
click at [461, 193] on div "[PERSON_NAME] Yiğit [DATE] 3:37 AM El Mescal Family Mexican Restaurant Bar [STR…" at bounding box center [366, 135] width 304 height 116
copy div "[PERSON_NAME] Yiğit [DATE] 3:37 AM El Mescal Family Mexican Restaurant Bar [STR…"
click at [307, 15] on div "Replied (5)" at bounding box center [321, 16] width 40 height 10
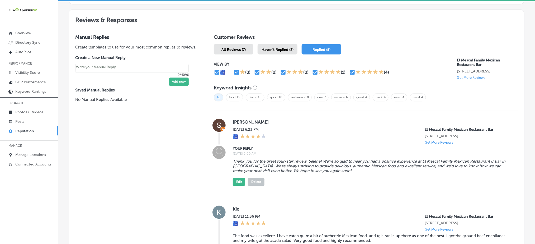
scroll to position [282, 0]
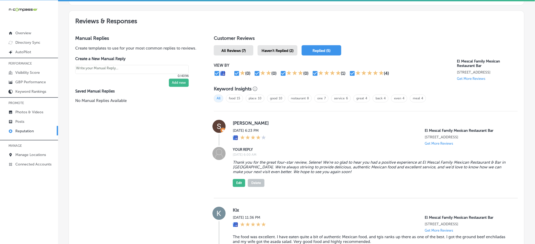
click at [284, 49] on span "Haven't Replied (2)" at bounding box center [277, 51] width 32 height 4
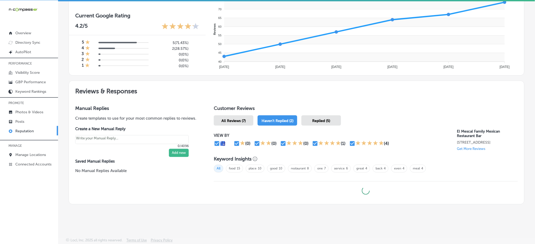
type textarea "x"
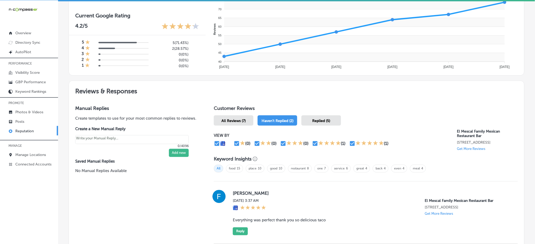
scroll to position [282, 0]
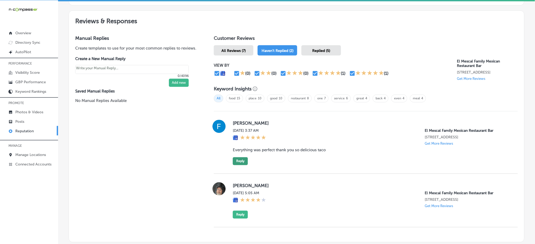
click at [240, 163] on button "Reply" at bounding box center [240, 162] width 15 height 8
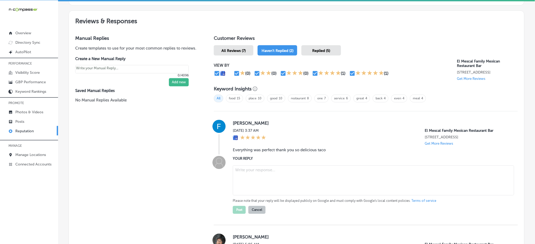
click at [248, 180] on textarea at bounding box center [373, 181] width 281 height 30
paste textarea "[PERSON_NAME] Yiğit [DATE] 3:37 AM El Mescal Family Mexican Restaurant Bar [STR…"
type textarea "[PERSON_NAME] Yiğit [DATE] 3:37 AM El Mescal Family Mexican Restaurant Bar [STR…"
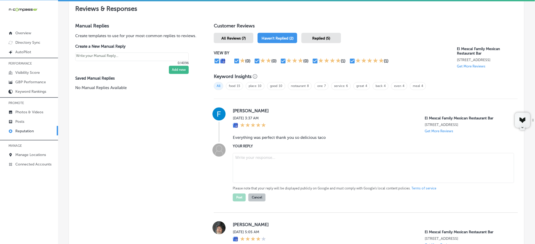
click at [249, 167] on textarea at bounding box center [373, 168] width 281 height 30
paste textarea "Thank you for the amazing five-star review, [PERSON_NAME]! We're so glad to hea…"
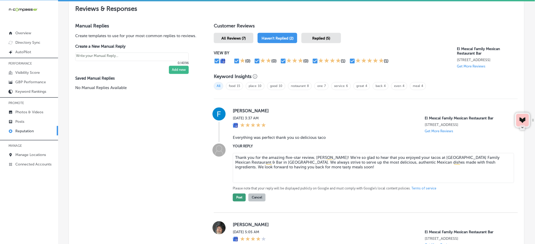
type textarea "Thank you for the amazing five-star review, [PERSON_NAME]! We're so glad to hea…"
click at [237, 202] on button "Post" at bounding box center [239, 198] width 13 height 8
type textarea "x"
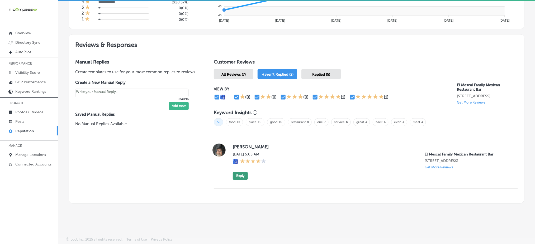
click at [239, 178] on button "Reply" at bounding box center [240, 176] width 15 height 8
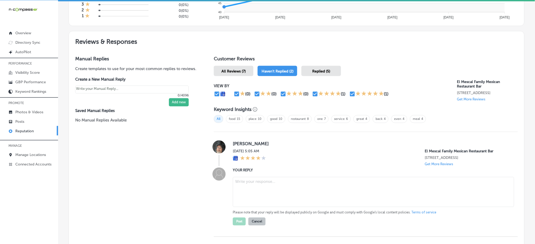
click at [246, 188] on textarea at bounding box center [373, 192] width 281 height 30
paste textarea "Thank you for the great four-star review, [PERSON_NAME]! We're happy to hear th…"
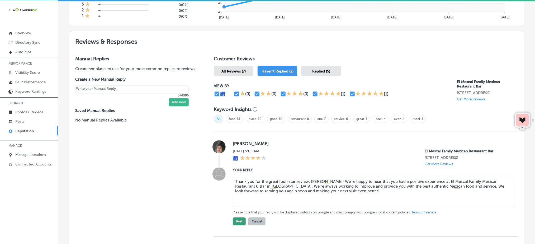
type textarea "Thank you for the great four-star review, [PERSON_NAME]! We're happy to hear th…"
click at [243, 223] on button "Post" at bounding box center [239, 222] width 13 height 8
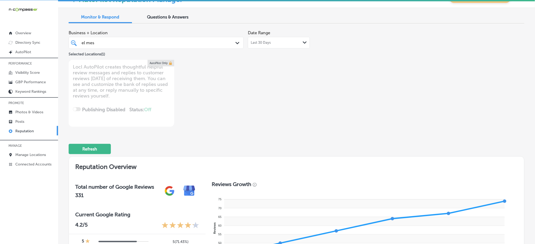
scroll to position [0, 0]
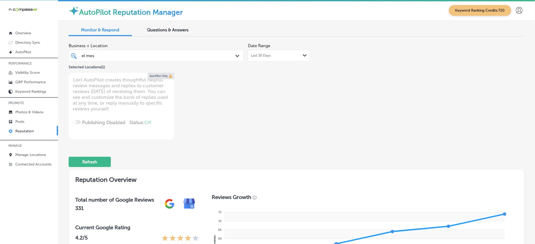
click at [173, 61] on div "el mes el mes Path Created with Sketch." at bounding box center [156, 56] width 175 height 12
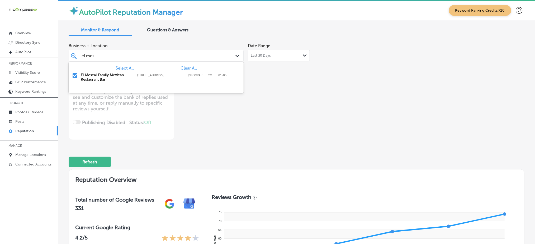
click at [184, 68] on span "Clear All" at bounding box center [188, 68] width 16 height 5
click at [185, 55] on div "el mes el mes" at bounding box center [148, 55] width 135 height 7
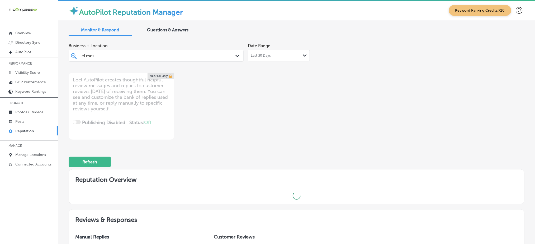
click at [185, 55] on div "el mes el mes" at bounding box center [148, 55] width 135 height 7
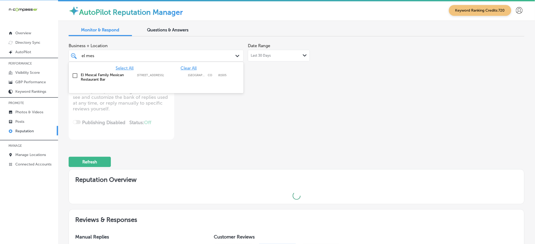
type textarea "x"
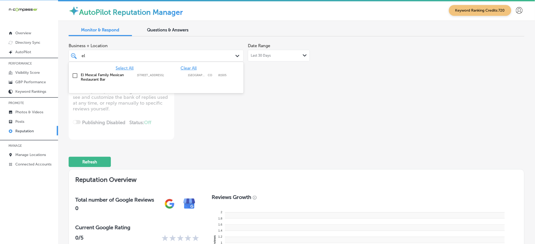
type input "e"
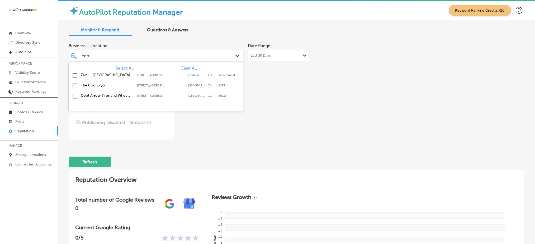
type input "cool"
click at [118, 98] on label "Cool Arrow Tires and Wheels" at bounding box center [106, 95] width 51 height 4
type textarea "x"
type input "cool"
click at [324, 114] on div "Business + Location option [STREET_ADDRESS]; , selected. option [STREET_ADDRESS…" at bounding box center [205, 90] width 273 height 99
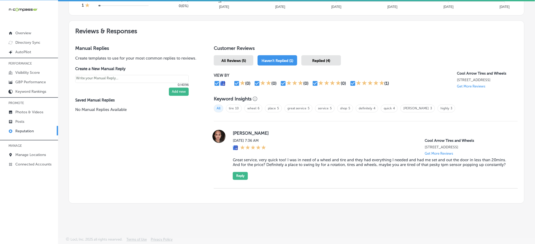
scroll to position [275, 0]
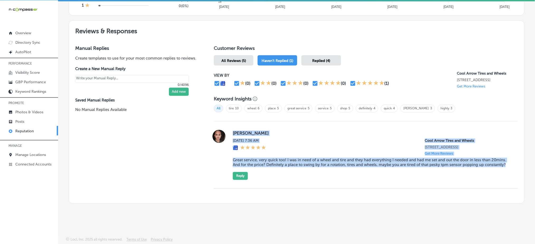
drag, startPoint x: 230, startPoint y: 127, endPoint x: 253, endPoint y: 167, distance: 46.7
click at [253, 167] on div "[PERSON_NAME][DATE] 7:36 AM Cool Arrow Tires and Wheels [STREET_ADDRESS] Get Mo…" at bounding box center [366, 155] width 304 height 50
copy div "[PERSON_NAME][DATE] 7:36 AM Cool Arrow Tires and Wheels [STREET_ADDRESS] Get Mo…"
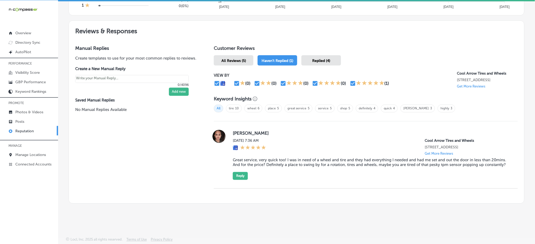
click at [314, 59] on span "Replied (4)" at bounding box center [321, 61] width 18 height 4
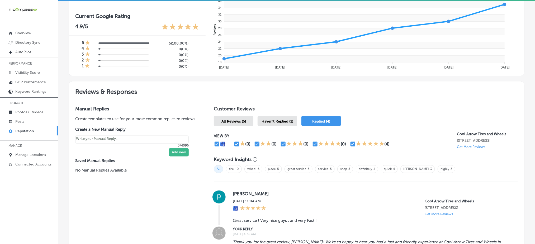
scroll to position [275, 0]
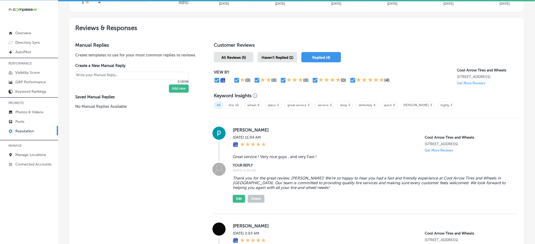
click at [277, 52] on div "Haven't Replied (1)" at bounding box center [278, 57] width 40 height 10
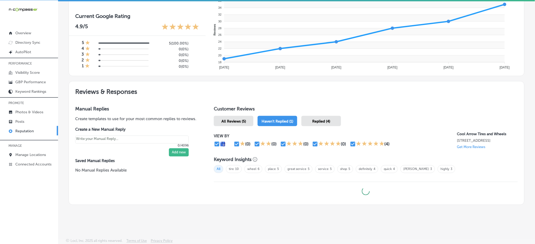
type textarea "x"
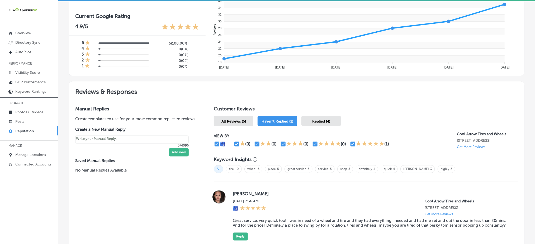
scroll to position [275, 0]
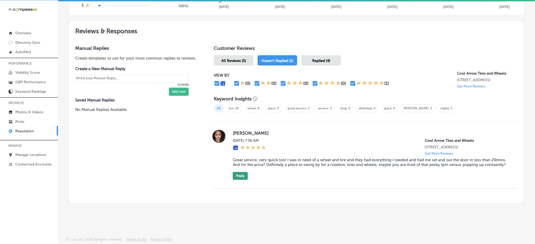
click at [243, 173] on button "Reply" at bounding box center [240, 176] width 15 height 8
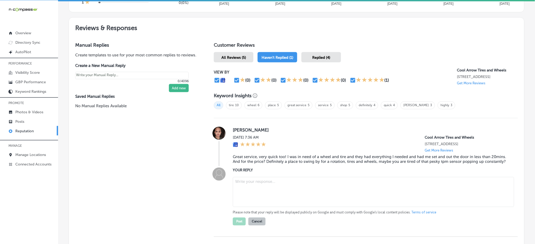
click at [251, 190] on textarea at bounding box center [373, 192] width 281 height 30
paste textarea "Thank you for the awesome review, [PERSON_NAME]! We’re so glad to hear that you…"
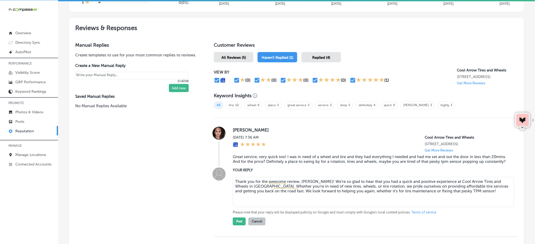
click at [456, 196] on textarea "Thank you for the awesome review, [PERSON_NAME]! We’re so glad to hear that you…" at bounding box center [373, 192] width 281 height 30
type textarea "Thank you for the awesome review, [PERSON_NAME]! We’re so glad to hear that you…"
type textarea "x"
click at [454, 194] on textarea "Thank you for the awesome review, [PERSON_NAME]! We’re so glad to hear that you…" at bounding box center [373, 192] width 281 height 30
drag, startPoint x: 446, startPoint y: 195, endPoint x: 327, endPoint y: 196, distance: 119.5
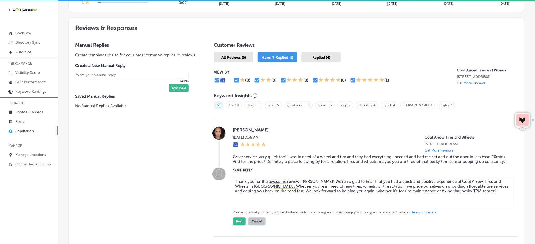
click at [327, 196] on textarea "Thank you for the awesome review, [PERSON_NAME]! We’re so glad to hear that you…" at bounding box center [373, 192] width 281 height 30
click at [333, 199] on textarea "Thank you for the awesome review, [PERSON_NAME]! We’re so glad to hear that you…" at bounding box center [373, 192] width 281 height 30
type textarea "Thank you for the awesome review, [PERSON_NAME]! We’re so glad to hear that you…"
click at [242, 226] on button "Post" at bounding box center [239, 222] width 13 height 8
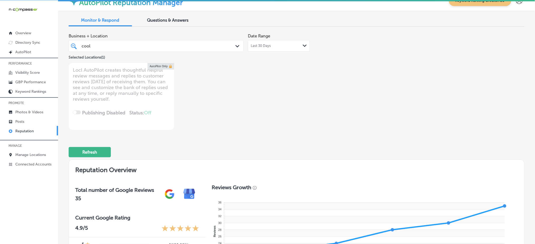
scroll to position [0, 0]
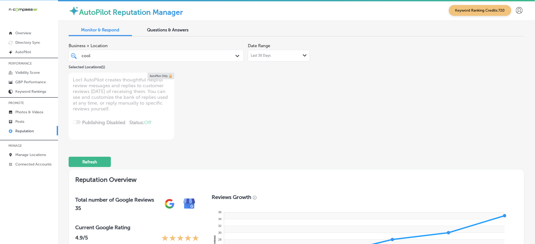
click at [117, 59] on div "cool cool" at bounding box center [156, 56] width 154 height 8
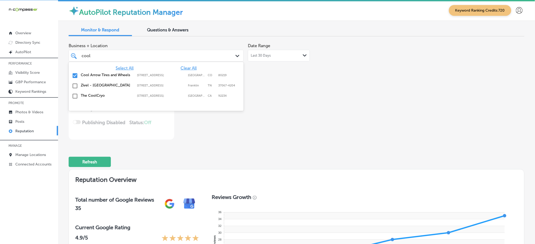
click at [190, 69] on span "Clear All" at bounding box center [188, 68] width 16 height 5
type textarea "x"
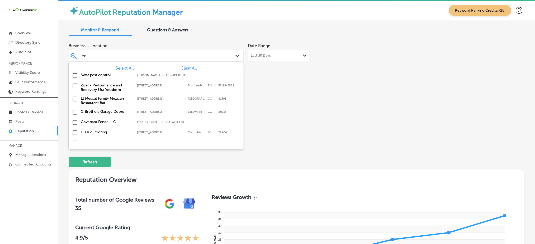
type input "c"
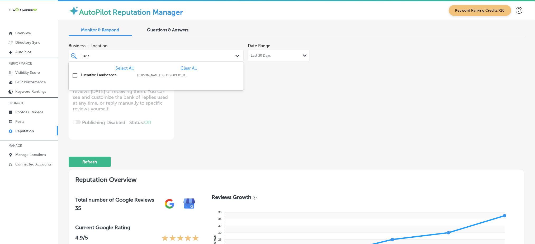
type input "lucra"
click at [191, 75] on div "Lucrative Landscapes [PERSON_NAME], [GEOGRAPHIC_DATA], [GEOGRAPHIC_DATA] | [GEO…" at bounding box center [144, 75] width 127 height 4
type textarea "x"
type input "lucra"
click at [265, 80] on div "Business + Location option focused, 2 of 175. 2 results available for search te…" at bounding box center [205, 90] width 273 height 99
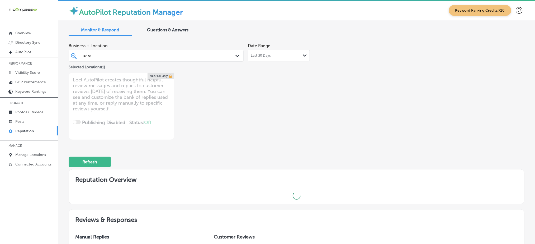
type textarea "x"
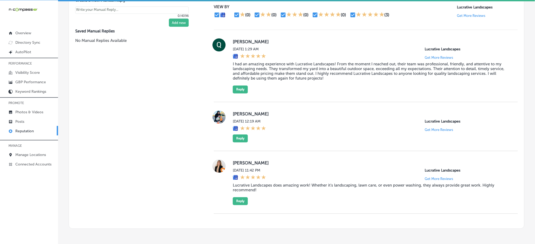
scroll to position [352, 0]
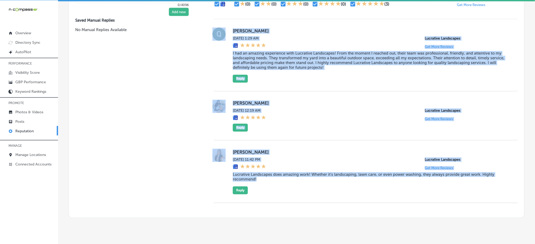
drag, startPoint x: 225, startPoint y: 27, endPoint x: 263, endPoint y: 180, distance: 158.6
click at [263, 180] on div "[PERSON_NAME][DATE] 1:29 AM Lucrative Landscapes Get More Reviews I had an amaz…" at bounding box center [366, 111] width 304 height 184
copy div "[PERSON_NAME][DATE] 1:29 AM Lucrative Landscapes Get More Reviews I had an amaz…"
click at [363, 103] on label "[PERSON_NAME]" at bounding box center [371, 103] width 277 height 5
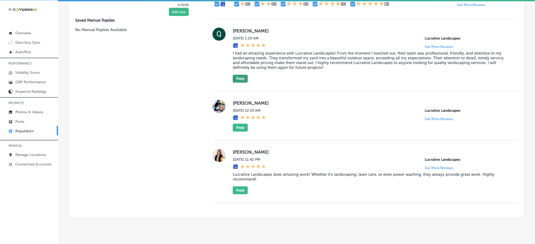
click at [235, 79] on button "Reply" at bounding box center [240, 79] width 15 height 8
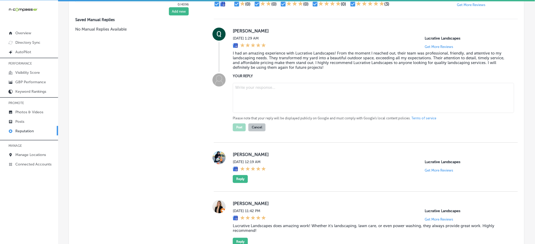
click at [247, 94] on textarea at bounding box center [373, 98] width 281 height 30
paste textarea "Thank you for sharing your experience, [PERSON_NAME]! We’re so glad to hear tha…"
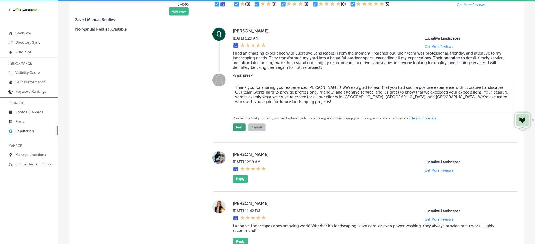
type textarea "Thank you for sharing your experience, [PERSON_NAME]! We’re so glad to hear tha…"
click at [242, 127] on button "Post" at bounding box center [239, 128] width 13 height 8
type textarea "x"
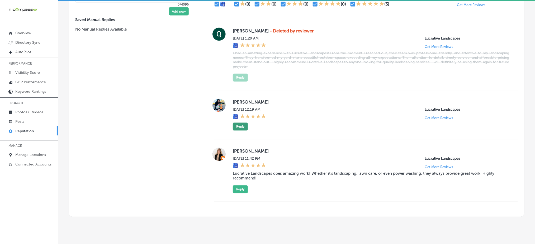
click at [239, 124] on button "Reply" at bounding box center [240, 127] width 15 height 8
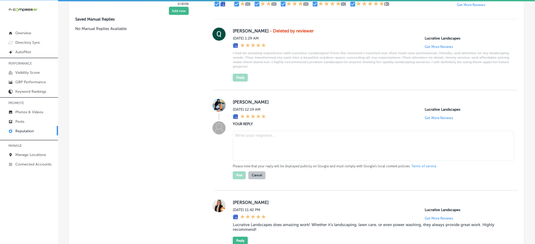
click at [241, 131] on textarea at bounding box center [373, 146] width 281 height 30
paste textarea "Thank you for taking the time to leave a review, [PERSON_NAME]! We’re happy to …"
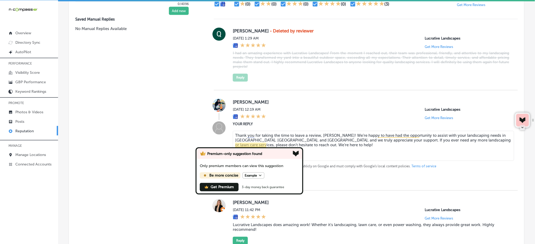
type textarea "Thank you for taking the time to leave a review, [PERSON_NAME]! We’re happy to …"
click at [190, 139] on div "Manual Replies Create templates to use for your most common replies to reviews.…" at bounding box center [136, 114] width 134 height 309
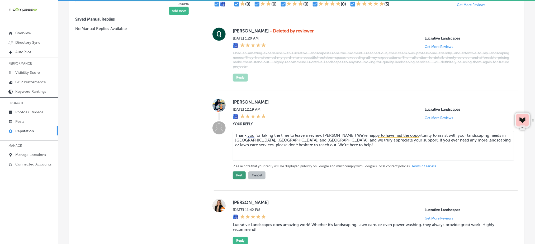
click at [242, 175] on button "Post" at bounding box center [239, 176] width 13 height 8
type textarea "x"
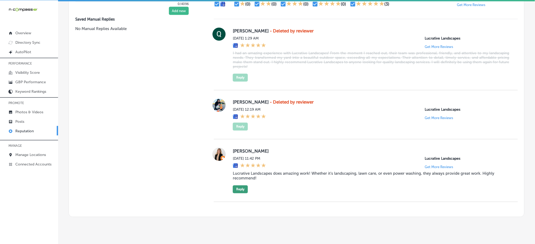
click at [243, 190] on button "Reply" at bounding box center [240, 190] width 15 height 8
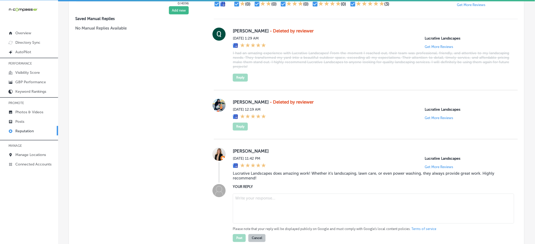
click at [251, 199] on textarea at bounding box center [373, 209] width 281 height 30
paste textarea "Thanks so much for your wonderful feedback, [PERSON_NAME]! We’re thrilled to kn…"
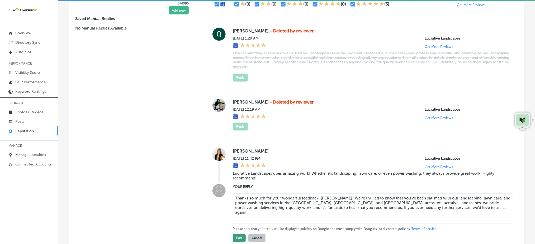
type textarea "Thanks so much for your wonderful feedback, [PERSON_NAME]! We’re thrilled to kn…"
click at [238, 235] on button "Post" at bounding box center [239, 239] width 13 height 8
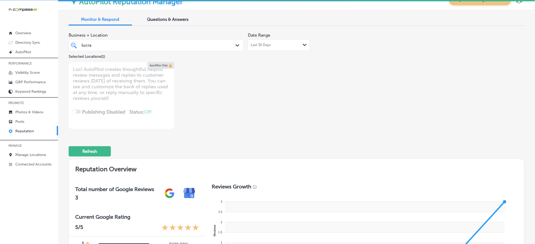
scroll to position [0, 0]
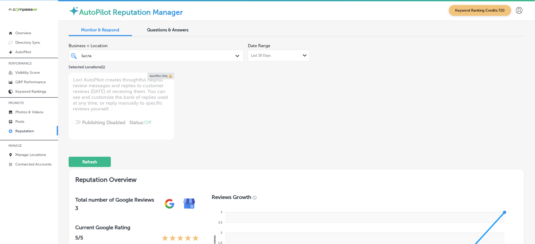
click at [124, 54] on div "[PERSON_NAME]" at bounding box center [148, 55] width 135 height 7
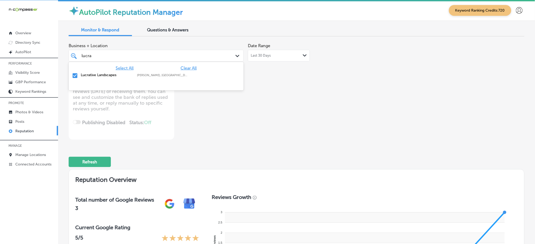
click at [188, 67] on span "Clear All" at bounding box center [188, 68] width 16 height 5
type textarea "x"
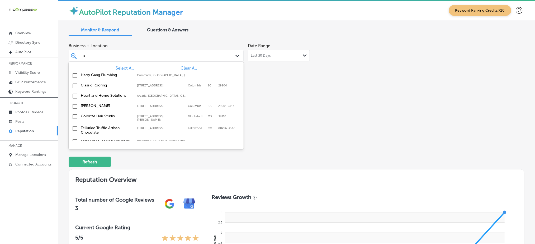
type input "l"
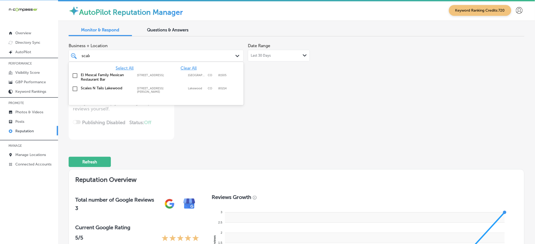
type input "scales"
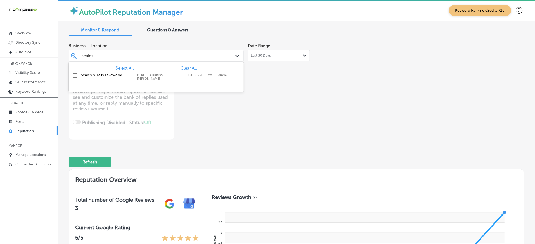
click at [182, 77] on div "Scales N Tails [GEOGRAPHIC_DATA] [STREET_ADDRESS][GEOGRAPHIC_DATA][PERSON_NAME]…" at bounding box center [156, 77] width 171 height 10
type textarea "x"
type input "scales"
click at [290, 96] on div "Business + Location option [STREET_ADDRESS][PERSON_NAME]. [STREET_ADDRESS][PERS…" at bounding box center [205, 90] width 273 height 99
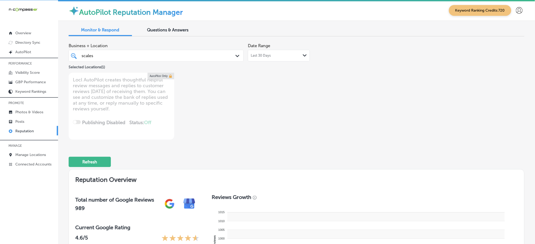
type textarea "x"
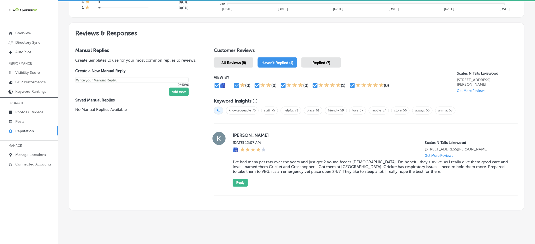
scroll to position [275, 0]
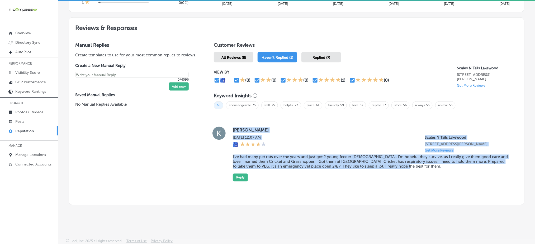
drag, startPoint x: 231, startPoint y: 128, endPoint x: 408, endPoint y: 171, distance: 182.7
click at [408, 171] on div "[PERSON_NAME][DATE] 12:07 AM Scales N [GEOGRAPHIC_DATA] [STREET_ADDRESS][PERSON…" at bounding box center [371, 154] width 277 height 55
copy div "[PERSON_NAME][DATE] 12:07 AM Scales N [GEOGRAPHIC_DATA] [STREET_ADDRESS][PERSON…"
click at [236, 176] on button "Reply" at bounding box center [240, 178] width 15 height 8
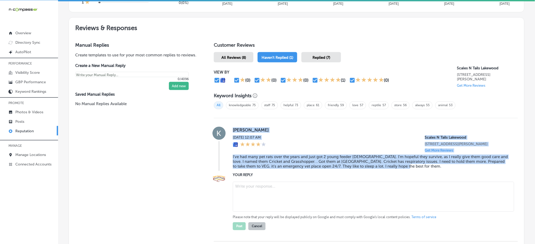
click at [261, 190] on textarea at bounding box center [373, 197] width 281 height 30
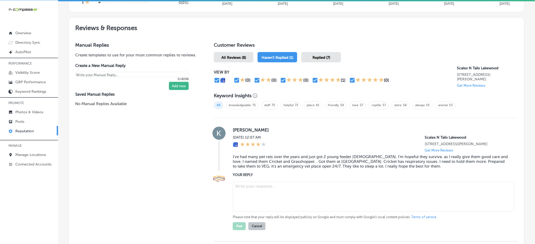
paste textarea "Hi [PERSON_NAME], thank you for sharing your experience with us. We’re so glad …"
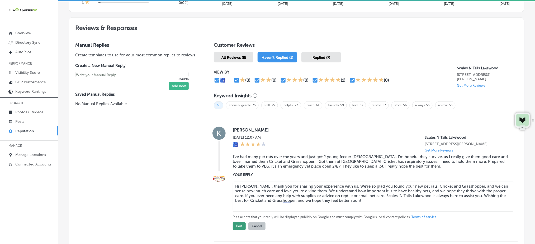
type textarea "Hi [PERSON_NAME], thank you for sharing your experience with us. We’re so glad …"
click at [241, 223] on button "Post" at bounding box center [239, 227] width 13 height 8
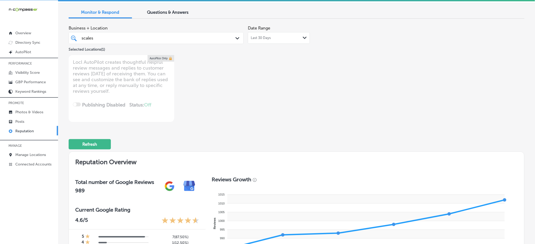
scroll to position [0, 0]
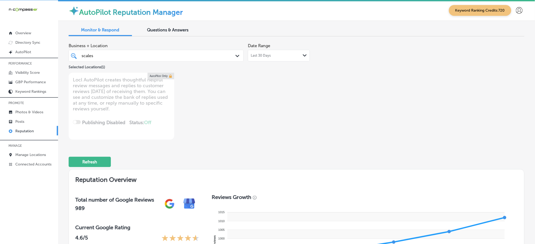
drag, startPoint x: 146, startPoint y: 59, endPoint x: 189, endPoint y: 53, distance: 43.9
click at [146, 59] on div "scales scales" at bounding box center [148, 55] width 135 height 7
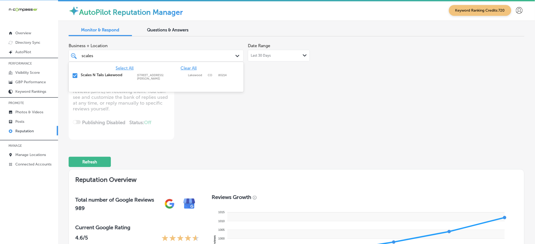
click at [189, 53] on div "scales scales" at bounding box center [148, 55] width 135 height 7
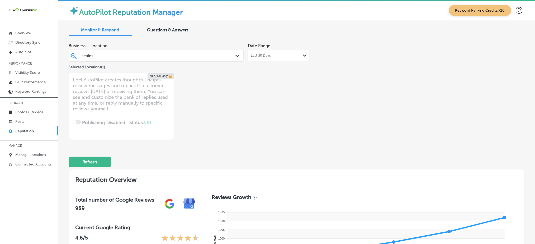
click at [189, 54] on div "scales scales" at bounding box center [148, 55] width 135 height 7
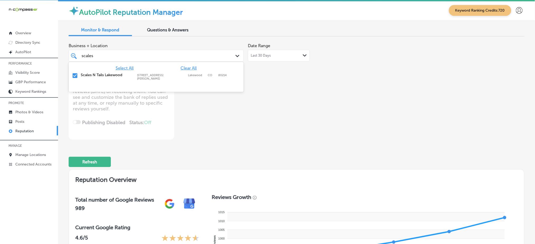
click at [192, 69] on span "Clear All" at bounding box center [188, 68] width 16 height 5
type textarea "x"
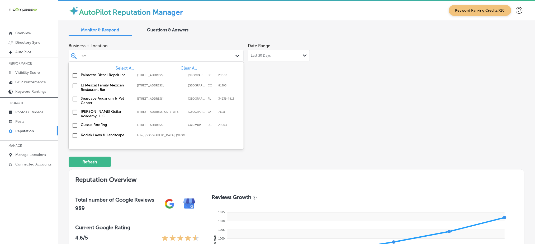
type input "s"
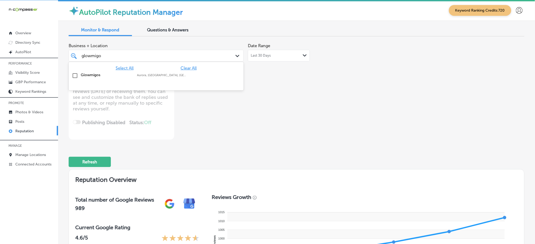
type input "glowmigos"
click at [190, 76] on div "Glowmigos Aurora, [GEOGRAPHIC_DATA], [GEOGRAPHIC_DATA] | [GEOGRAPHIC_DATA], [GE…" at bounding box center [144, 75] width 127 height 4
type textarea "x"
type input "glowmigos"
click at [259, 75] on div "Business + Location option focused, 2 of 175. 2 results available for search te…" at bounding box center [205, 90] width 273 height 99
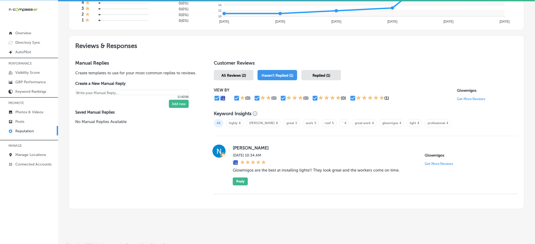
scroll to position [262, 0]
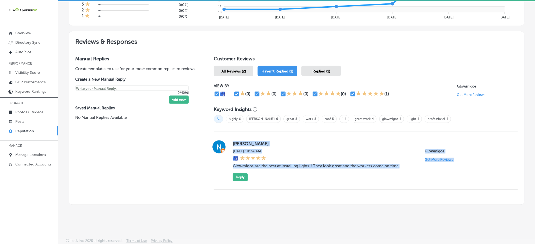
drag, startPoint x: 232, startPoint y: 141, endPoint x: 429, endPoint y: 171, distance: 199.7
click at [429, 171] on div "[PERSON_NAME] [DATE] 10:34 AM Glowmigos Get More Reviews Glowmigos are the best…" at bounding box center [371, 161] width 277 height 41
copy div "[PERSON_NAME] [DATE] 10:34 AM Glowmigos Get More Reviews Glowmigos are the best…"
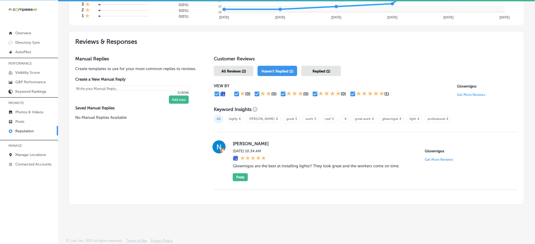
click at [312, 69] on span "Replied (1)" at bounding box center [321, 71] width 18 height 4
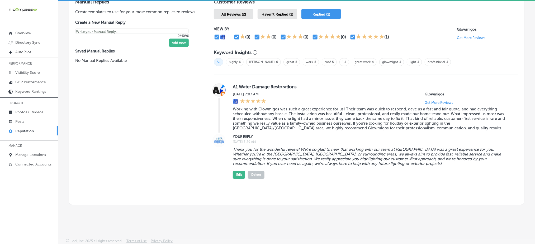
scroll to position [319, 0]
click at [277, 12] on span "Haven't Replied (1)" at bounding box center [277, 14] width 32 height 4
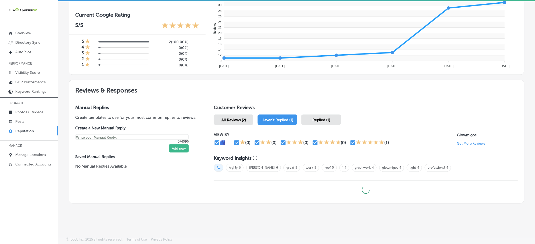
scroll to position [212, 0]
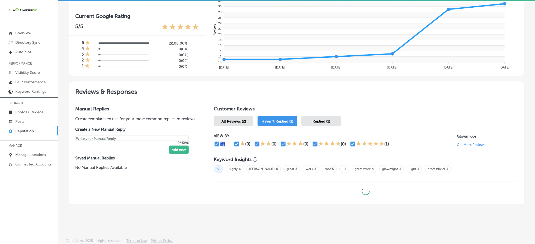
type textarea "x"
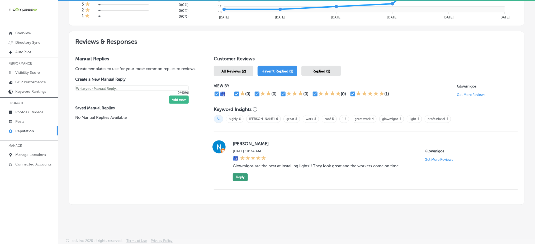
click at [241, 177] on button "Reply" at bounding box center [240, 178] width 15 height 8
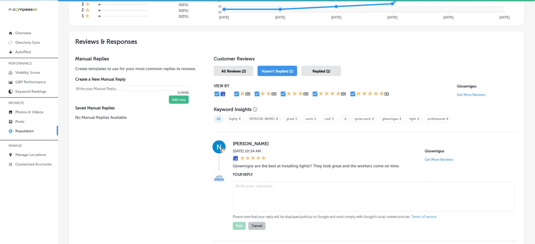
click at [248, 189] on textarea at bounding box center [373, 197] width 281 height 30
paste textarea "Thank you so much for the kind words, [PERSON_NAME]! We’re thrilled to hear tha…"
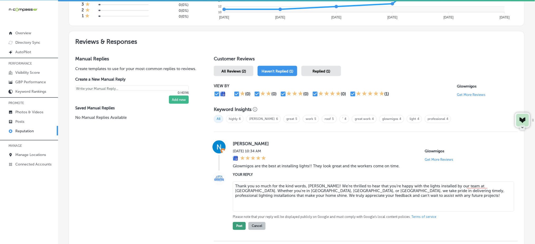
type textarea "Thank you so much for the kind words, [PERSON_NAME]! We’re thrilled to hear tha…"
click at [235, 226] on button "Post" at bounding box center [239, 226] width 13 height 8
type textarea "x"
